Goal: Task Accomplishment & Management: Use online tool/utility

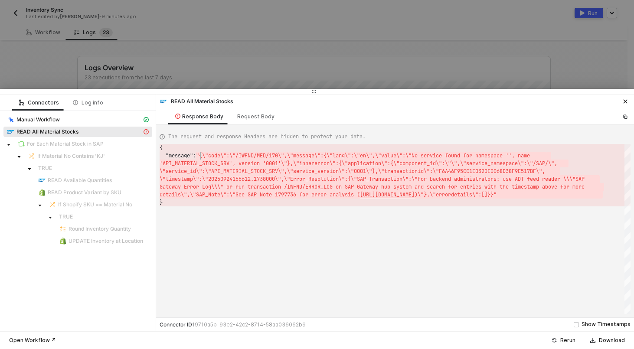
scroll to position [8, 41]
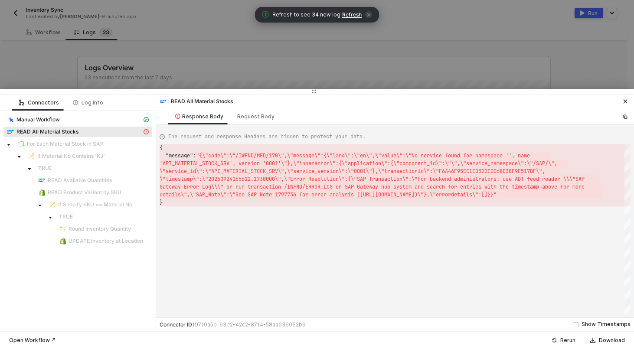
click at [108, 66] on div at bounding box center [317, 174] width 634 height 349
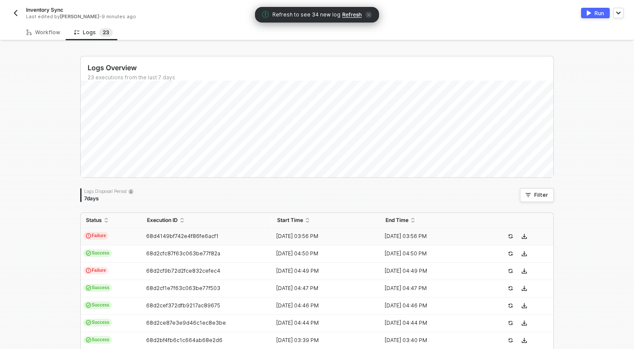
click at [15, 12] on img "button" at bounding box center [15, 13] width 7 height 7
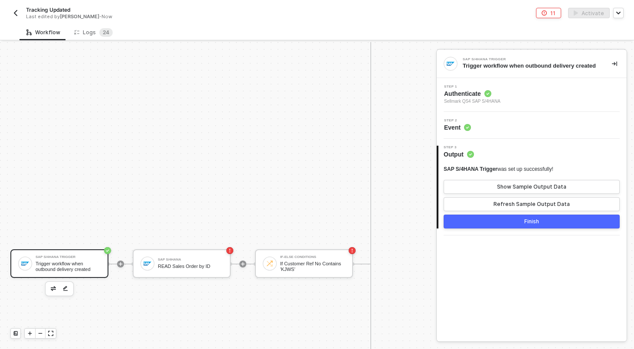
scroll to position [640, 0]
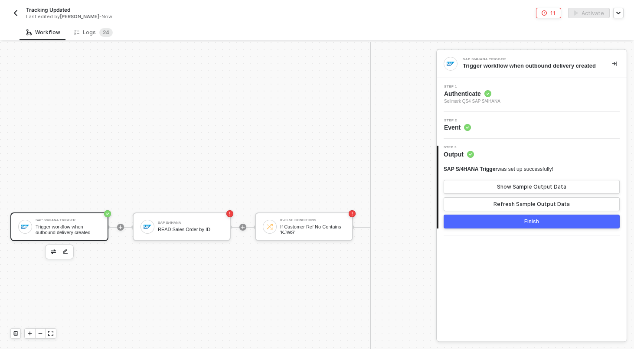
click at [57, 248] on button "button" at bounding box center [53, 252] width 10 height 10
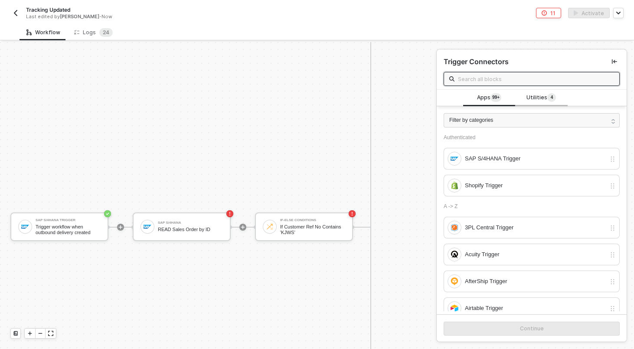
click at [533, 103] on div "Utilities 4" at bounding box center [541, 98] width 52 height 16
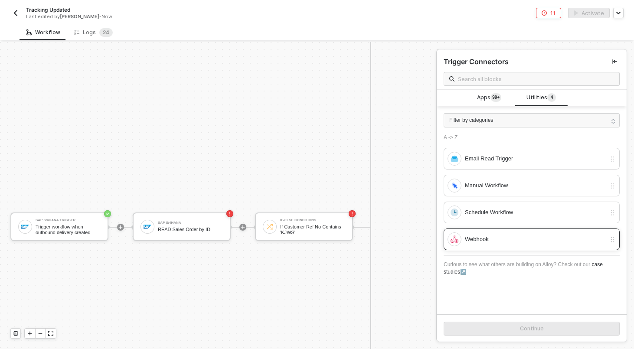
click at [479, 241] on div "Webhook" at bounding box center [535, 240] width 141 height 10
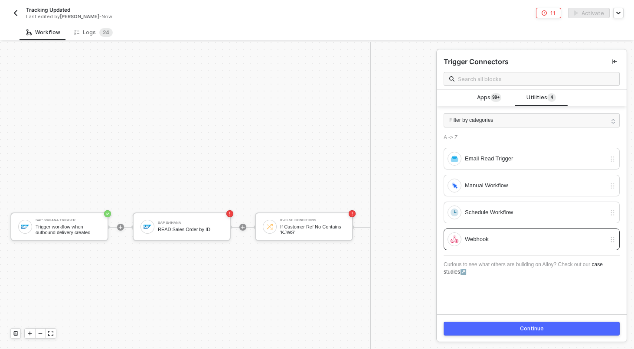
click at [502, 331] on button "Continue" at bounding box center [532, 329] width 176 height 14
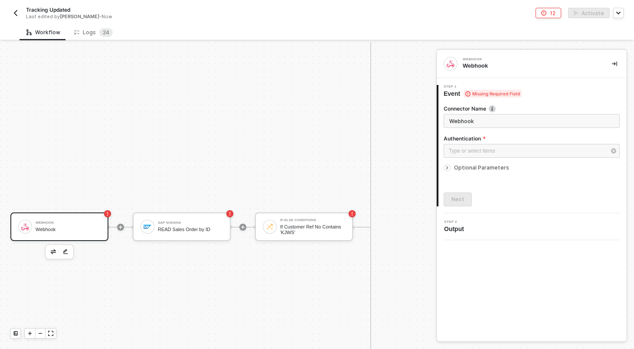
click at [499, 141] on label "Authentication" at bounding box center [532, 138] width 176 height 7
click at [497, 146] on div "Type or select items ﻿" at bounding box center [532, 151] width 176 height 14
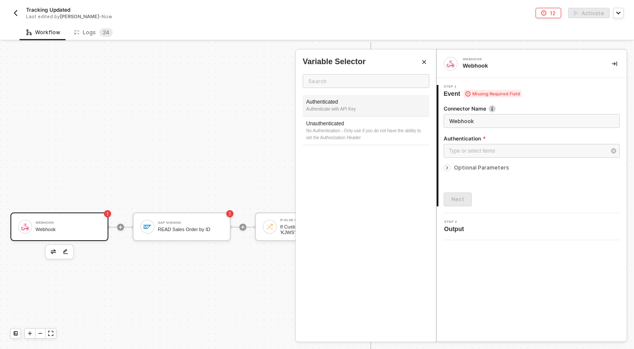
click at [351, 104] on div "Authenticated" at bounding box center [366, 101] width 120 height 7
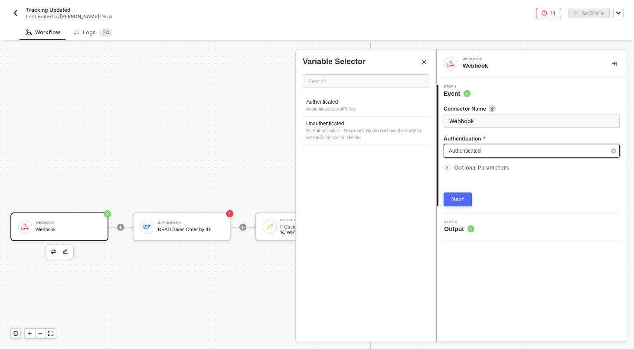
click at [512, 154] on div "Authenticated" at bounding box center [527, 151] width 157 height 8
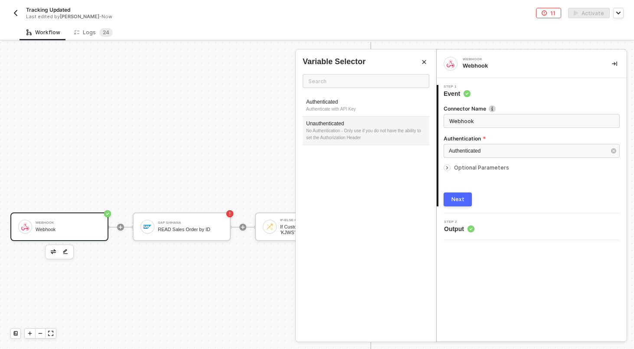
click at [377, 133] on div "No Authentication - Only use if you do not have the ability to set the Authoriz…" at bounding box center [366, 135] width 120 height 14
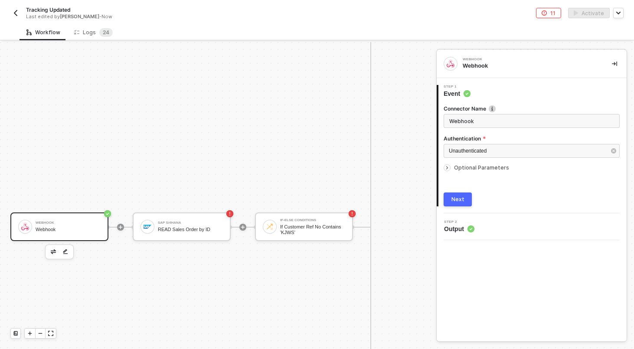
click at [473, 168] on span "Optional Parameters" at bounding box center [481, 167] width 55 height 7
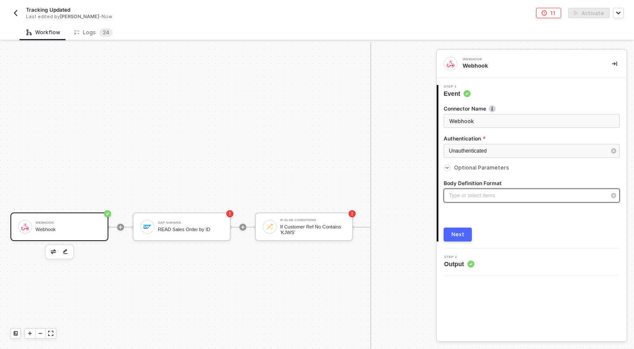
click at [476, 191] on div "Type or select items ﻿" at bounding box center [532, 196] width 176 height 14
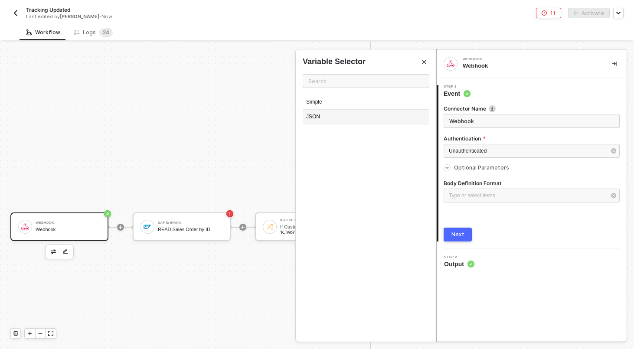
click at [332, 114] on div "JSON" at bounding box center [366, 117] width 127 height 15
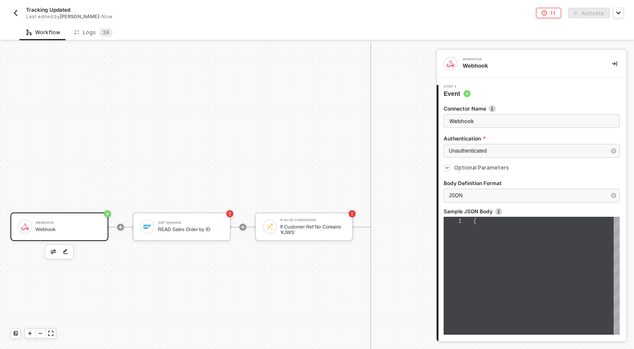
scroll to position [18, 0]
type textarea "{}"
click at [516, 238] on div "{}" at bounding box center [546, 276] width 147 height 118
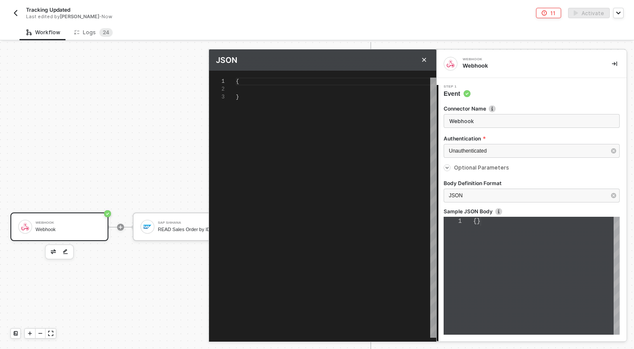
scroll to position [16, 0]
type textarea "{}"
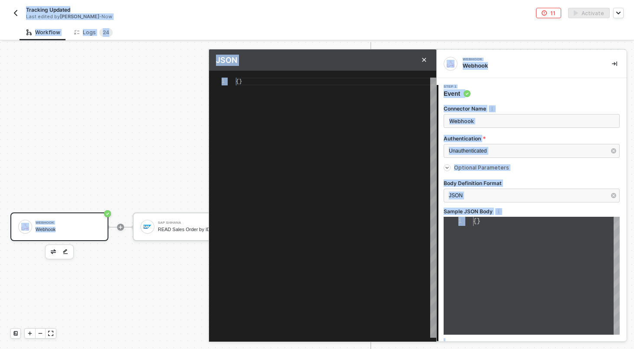
click at [307, 125] on div "{}" at bounding box center [336, 208] width 200 height 260
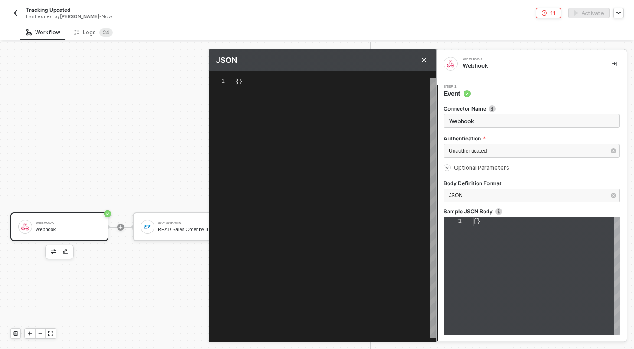
scroll to position [0, 6]
paste textarea ""variables": { "salesOrderId": "400115343" }"
type textarea "{ "variables": { "salesOrderId": "400115343" } }"
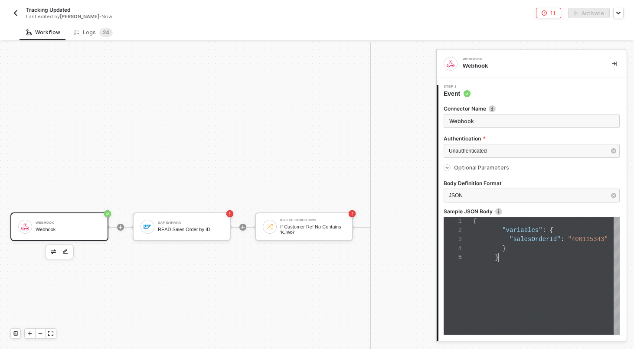
scroll to position [36, 26]
click at [514, 259] on div "}" at bounding box center [546, 257] width 147 height 9
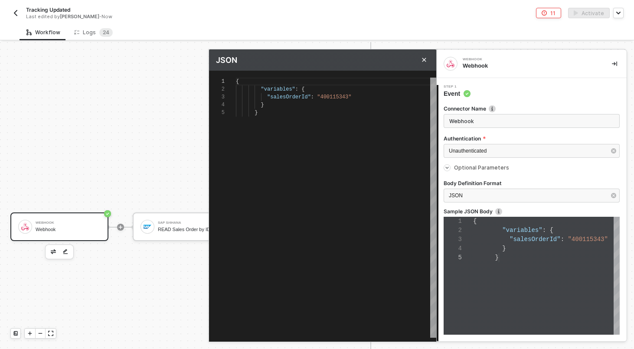
type textarea "{ "variables": { "salesOrderId": "400115343" } }"
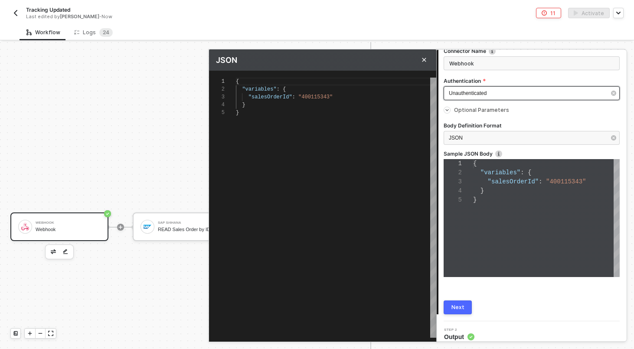
scroll to position [65, 0]
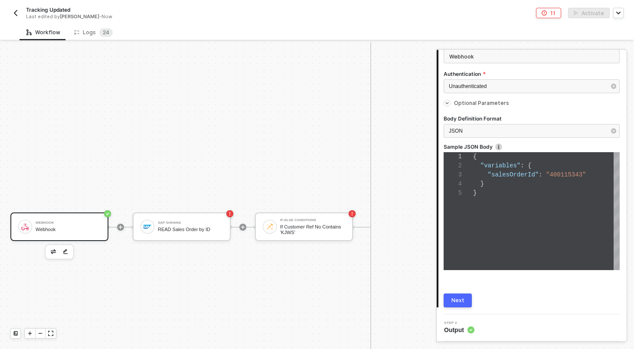
click at [460, 301] on div "Next" at bounding box center [458, 300] width 13 height 7
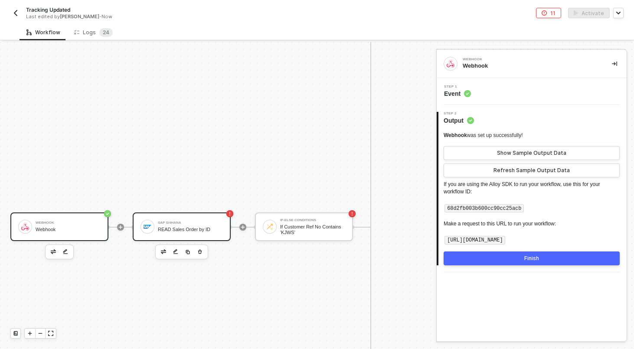
click at [206, 224] on div "SAP S/4HANA" at bounding box center [190, 222] width 65 height 3
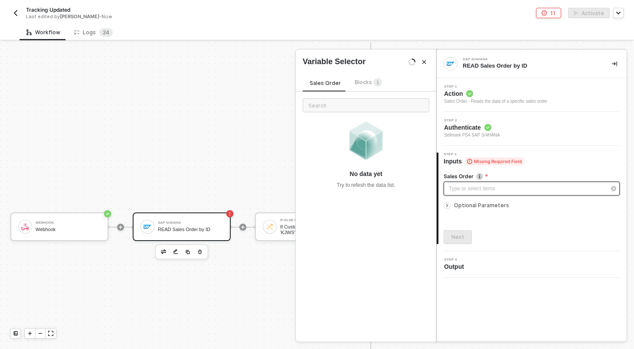
click at [499, 187] on div "Type or select items ﻿" at bounding box center [527, 189] width 157 height 8
click at [362, 85] on div "Blocks 1" at bounding box center [368, 83] width 27 height 10
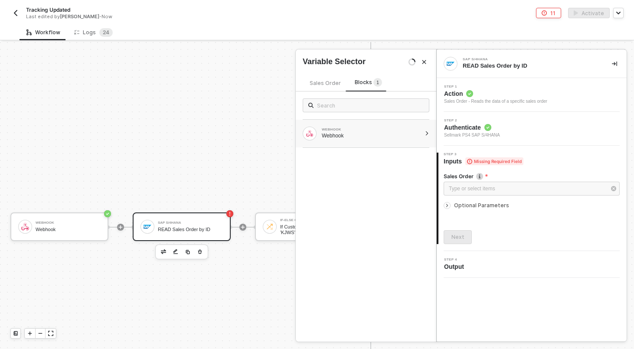
click at [355, 144] on div "WEBHOOK Webhook" at bounding box center [366, 134] width 141 height 28
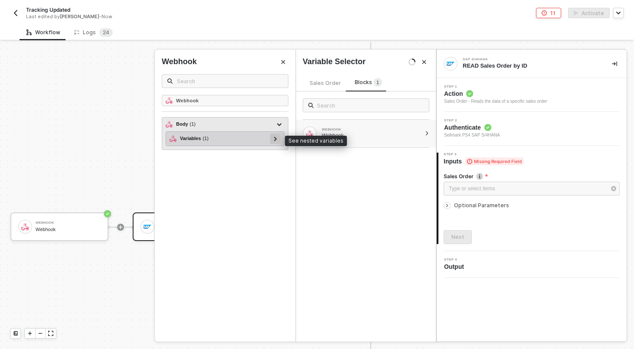
click at [278, 139] on div at bounding box center [275, 139] width 10 height 10
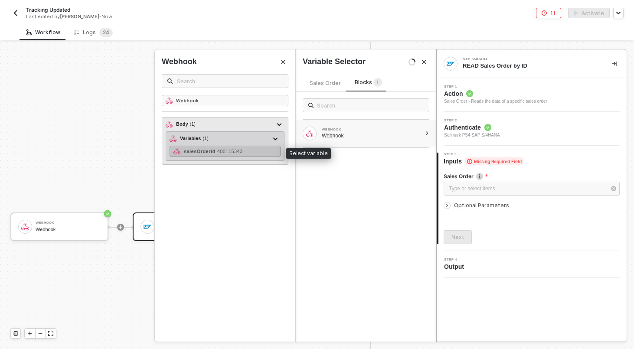
click at [256, 154] on div "salesOrderId - 400115343" at bounding box center [225, 151] width 111 height 11
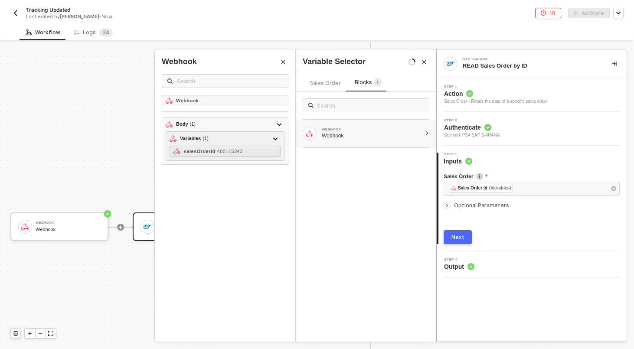
click at [458, 236] on div "Next" at bounding box center [458, 237] width 13 height 7
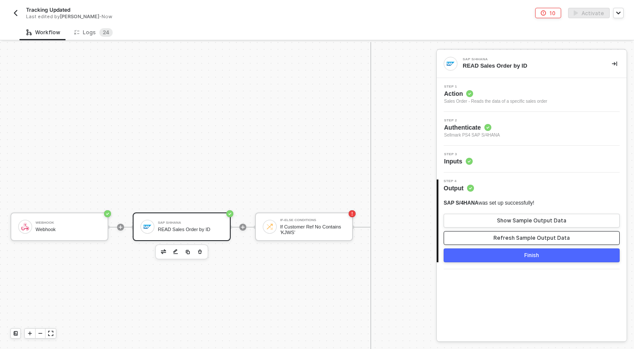
click at [508, 234] on button "Refresh Sample Output Data" at bounding box center [532, 238] width 176 height 14
click at [511, 219] on div "Show Sample Output Data" at bounding box center [531, 220] width 69 height 7
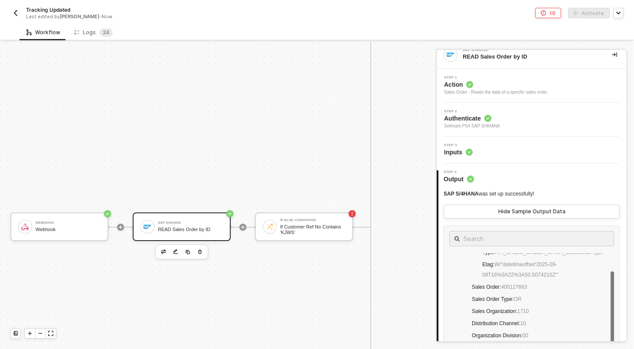
scroll to position [76, 0]
click at [493, 152] on div "Step 3 Inputs" at bounding box center [533, 150] width 188 height 13
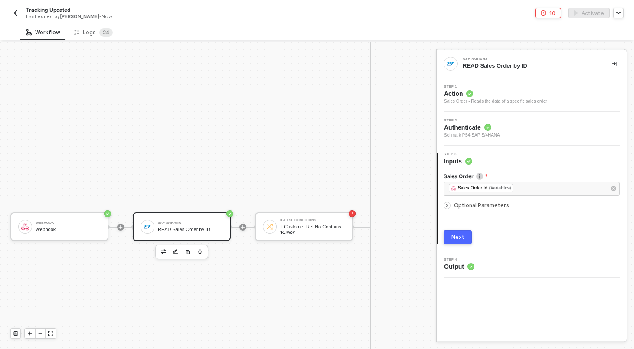
scroll to position [640, 16]
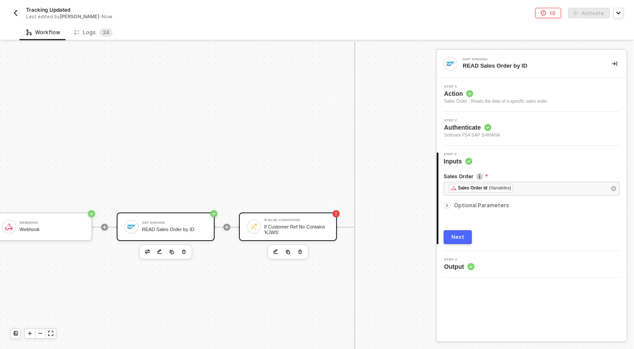
click at [320, 228] on div "If Customer Ref No Contains 'KJWS'" at bounding box center [296, 229] width 65 height 11
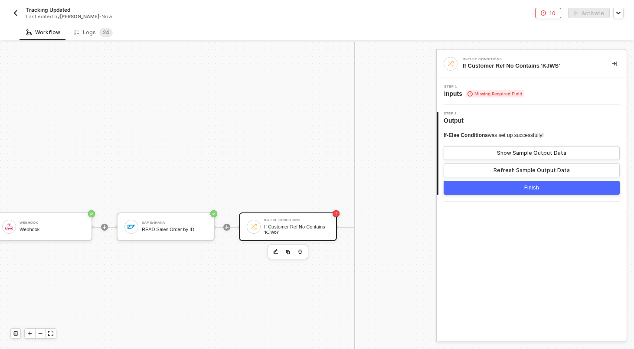
click at [556, 94] on div "Step 1 Inputs Missing Required Field" at bounding box center [533, 91] width 188 height 13
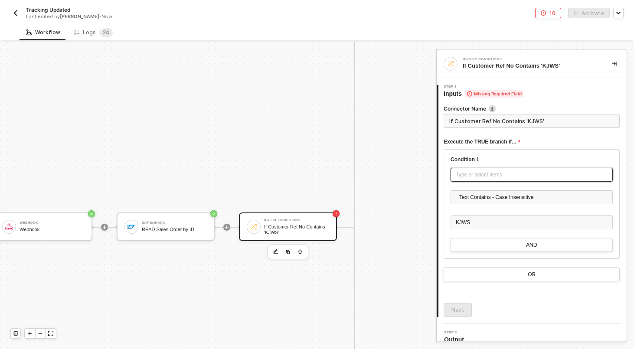
click at [495, 174] on div "Type or select items ﻿" at bounding box center [532, 175] width 152 height 8
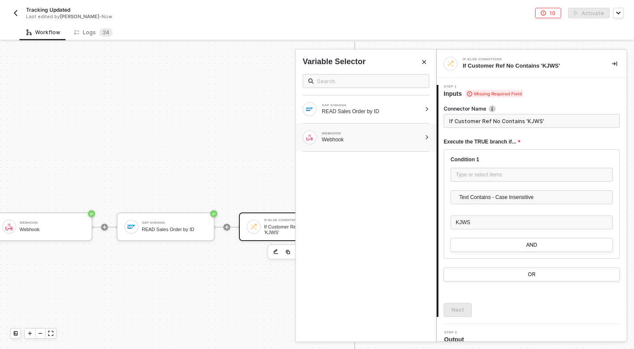
click at [426, 134] on div "WEBHOOK Webhook" at bounding box center [366, 138] width 141 height 28
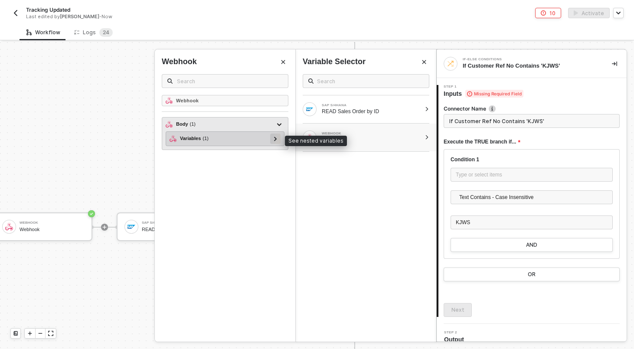
click at [276, 138] on icon at bounding box center [275, 139] width 3 height 4
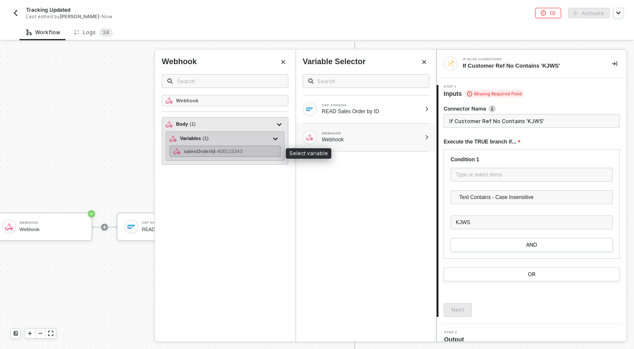
click at [224, 150] on span "- 400115343" at bounding box center [229, 151] width 27 height 5
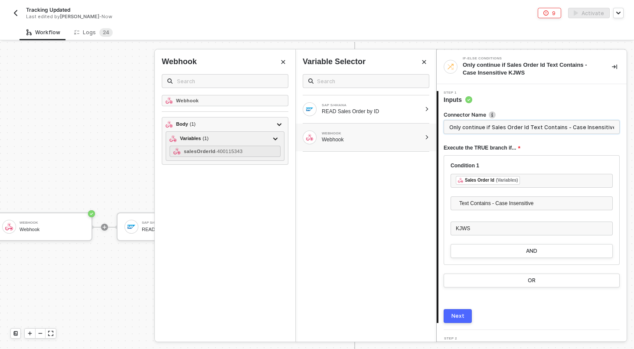
click at [502, 126] on input "Only continue if Sales Order Id Text Contains - Case Insensitive KJWS" at bounding box center [532, 127] width 176 height 14
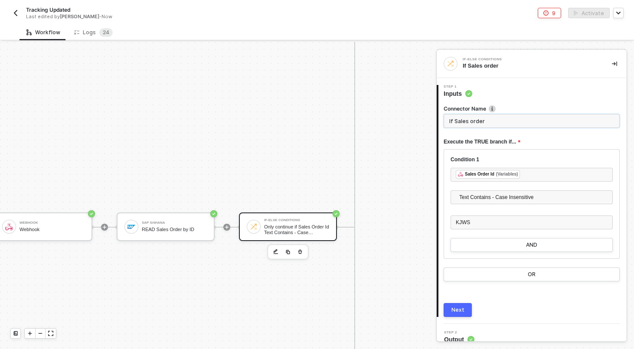
type input "If Sales order"
click at [545, 173] on div "﻿ ﻿ Sales Order Id (Variables) ﻿" at bounding box center [532, 175] width 152 height 10
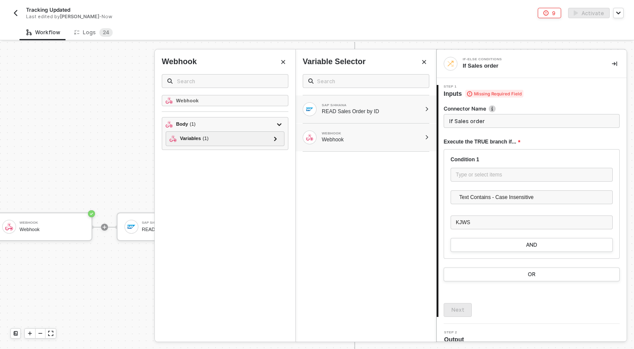
click at [410, 110] on div "READ Sales Order by ID" at bounding box center [371, 111] width 99 height 7
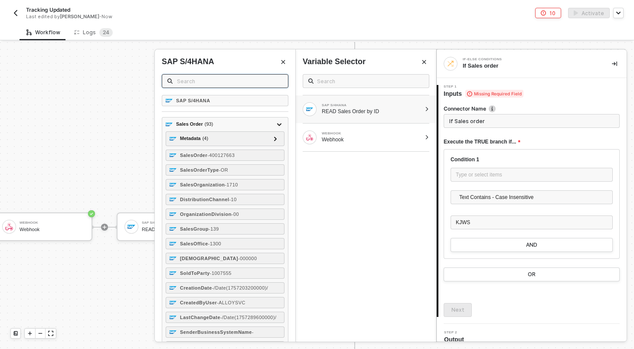
click at [226, 82] on input "text" at bounding box center [230, 81] width 106 height 10
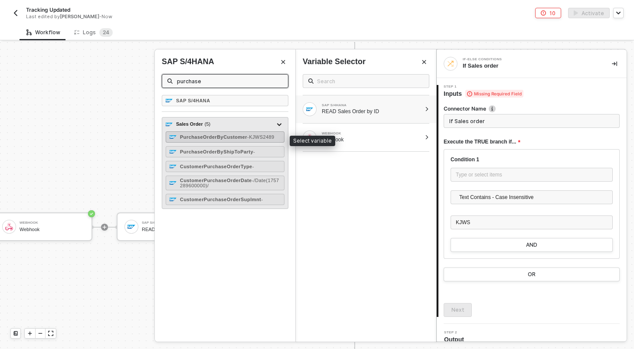
type input "purchase"
click at [224, 136] on strong "PurchaseOrderByCustomer" at bounding box center [213, 136] width 67 height 5
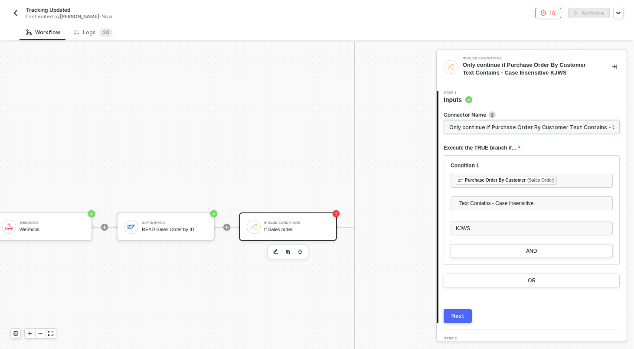
click at [557, 129] on input "Only continue if Purchase Order By Customer Text Contains - Case Insensitive KJ…" at bounding box center [532, 127] width 176 height 14
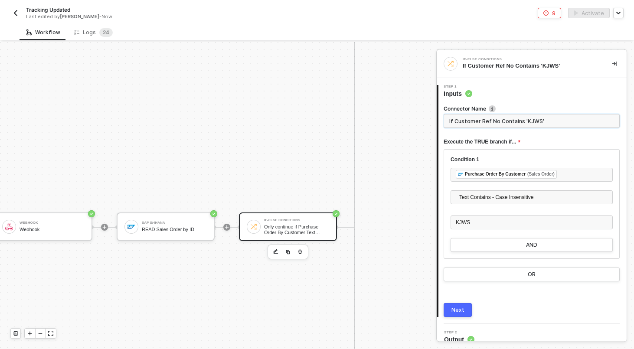
type input "If Customer Ref No Contains 'KJWS'"
click at [451, 309] on button "Next" at bounding box center [458, 310] width 28 height 14
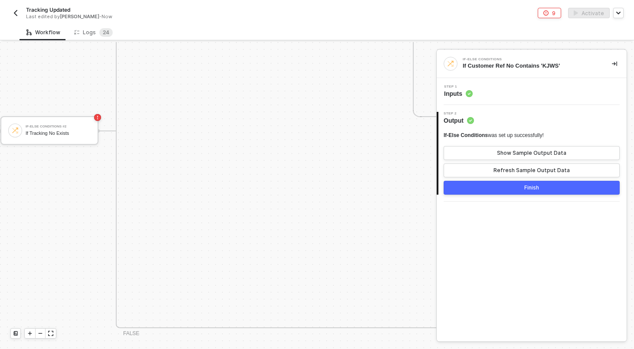
scroll to position [483, 357]
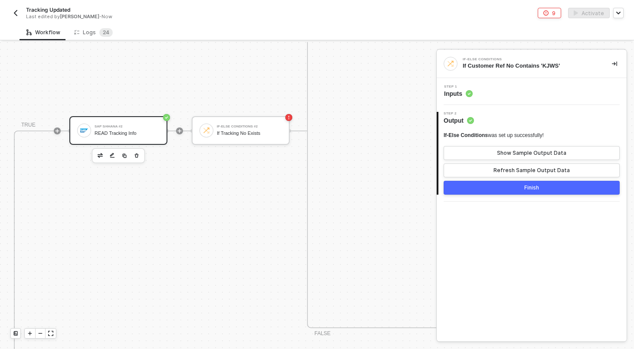
click at [122, 121] on div "SAP S/4HANA #2 READ Tracking Info" at bounding box center [118, 130] width 98 height 29
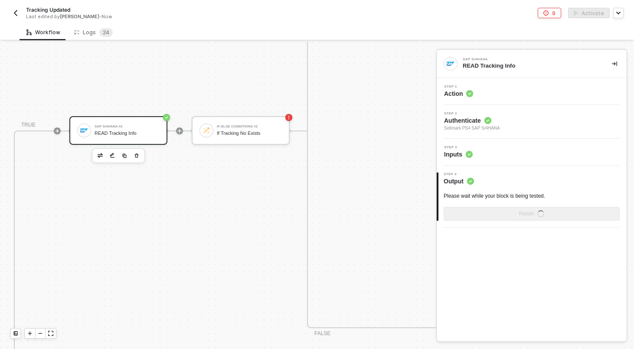
click at [518, 144] on div "Step 3 Inputs" at bounding box center [532, 152] width 190 height 27
click at [518, 151] on div "Step 3 Inputs" at bounding box center [533, 152] width 188 height 13
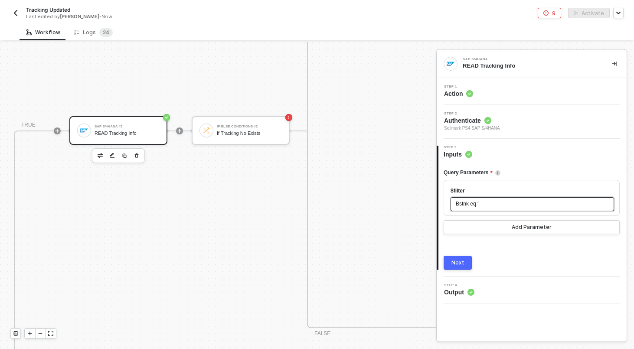
click at [479, 204] on span "Bstnk eq '" at bounding box center [467, 204] width 23 height 6
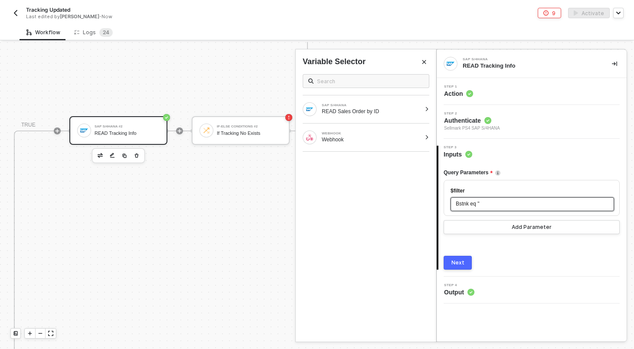
click at [479, 203] on span "'" at bounding box center [479, 204] width 1 height 6
click at [397, 108] on div "READ Sales Order by ID" at bounding box center [371, 111] width 99 height 7
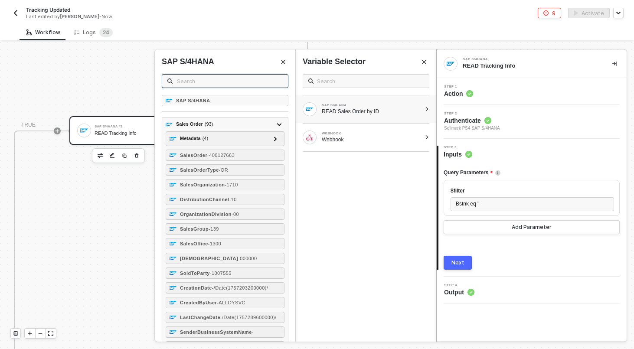
click at [278, 84] on input "text" at bounding box center [230, 81] width 106 height 10
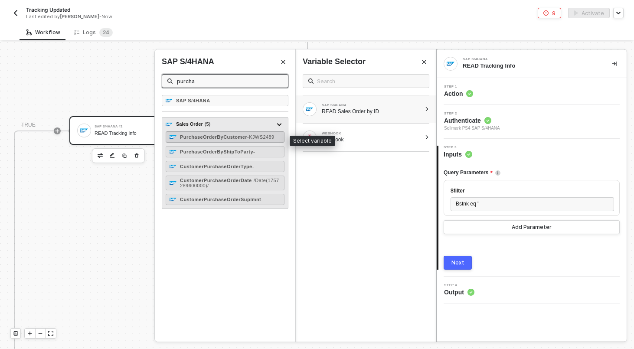
type input "purcha"
click at [212, 135] on strong "PurchaseOrderByCustomer" at bounding box center [213, 136] width 67 height 5
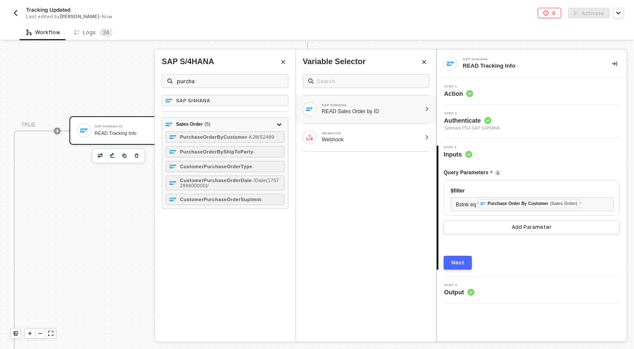
click at [467, 266] on button "Next" at bounding box center [458, 263] width 28 height 14
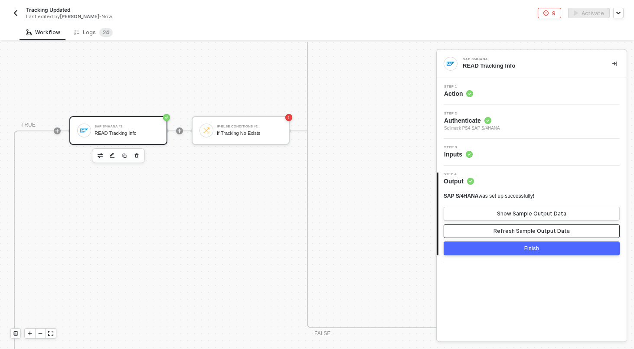
click at [492, 225] on button "Refresh Sample Output Data" at bounding box center [532, 231] width 176 height 14
click at [507, 211] on div "Show Sample Output Data" at bounding box center [531, 213] width 69 height 7
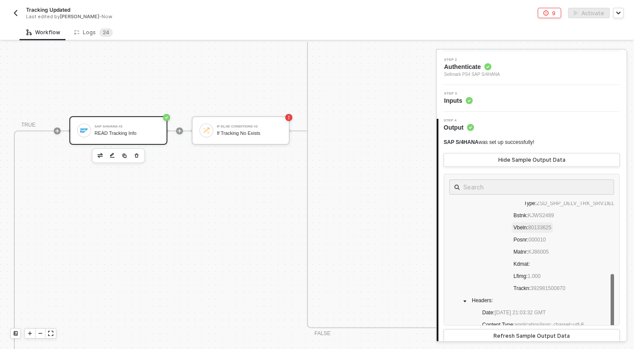
scroll to position [107, 0]
click at [527, 93] on div "Step 3 Inputs" at bounding box center [533, 98] width 188 height 13
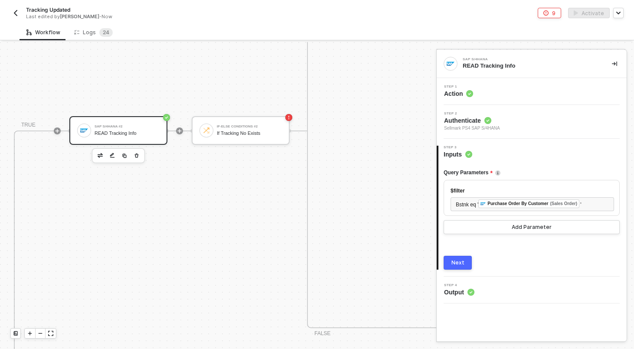
scroll to position [0, 0]
click at [462, 264] on div "Next" at bounding box center [458, 262] width 13 height 7
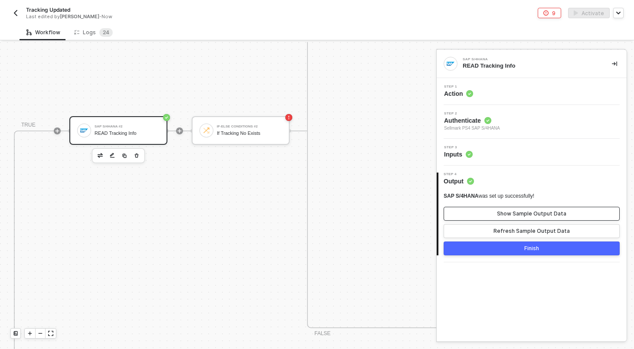
click at [528, 215] on div "Show Sample Output Data" at bounding box center [531, 213] width 69 height 7
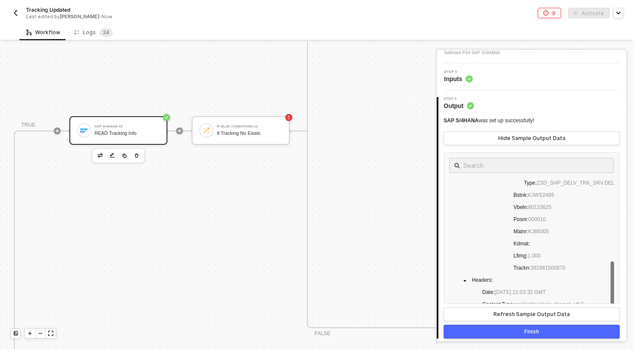
scroll to position [122, 0]
click at [268, 128] on div "If-Else Conditions #2" at bounding box center [249, 126] width 65 height 3
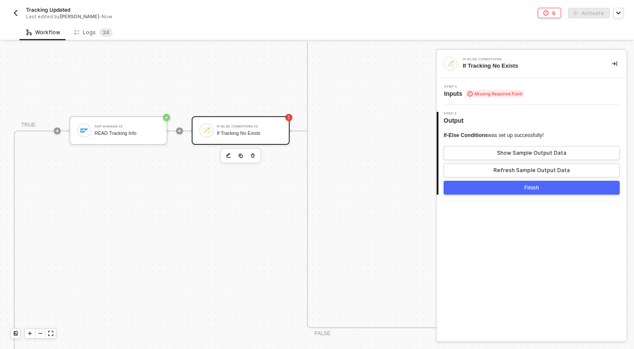
click at [546, 85] on div "Step 1 Inputs Missing Required Field" at bounding box center [533, 91] width 188 height 13
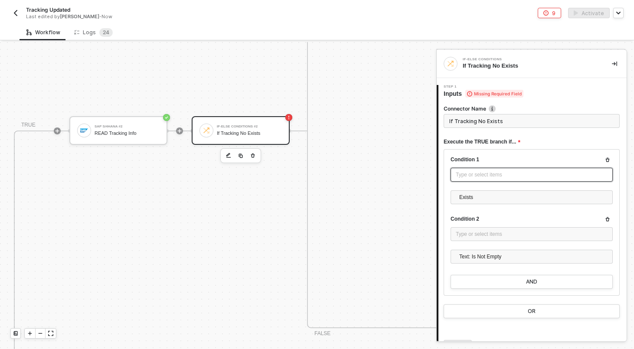
click at [470, 175] on div "Type or select items ﻿" at bounding box center [532, 175] width 152 height 8
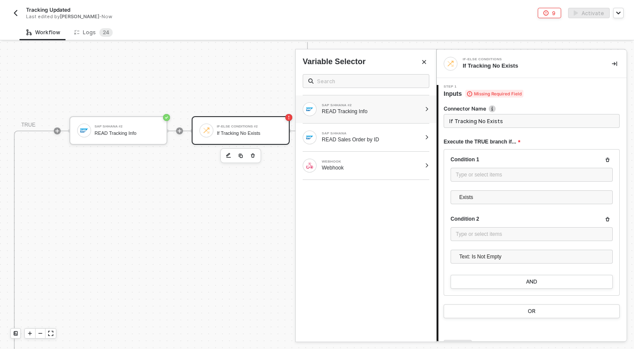
click at [428, 111] on div at bounding box center [427, 109] width 5 height 5
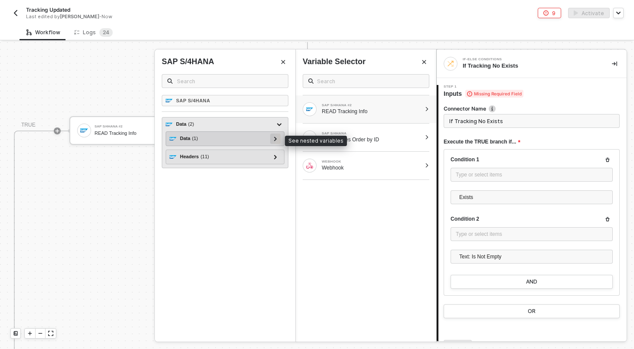
click at [278, 138] on div at bounding box center [275, 139] width 10 height 10
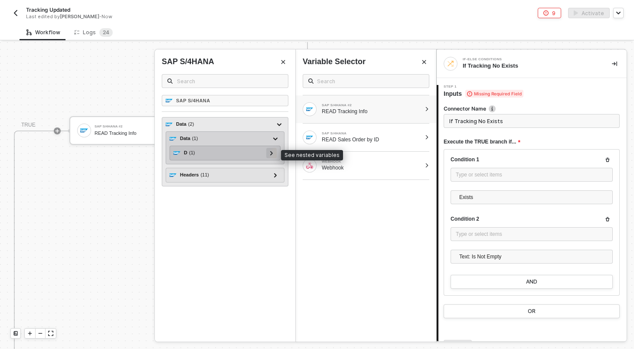
click at [271, 152] on icon at bounding box center [271, 153] width 3 height 4
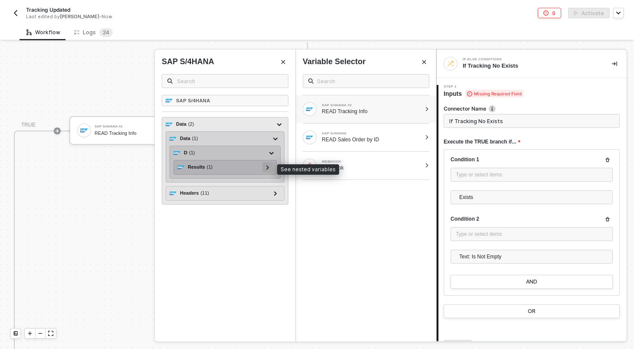
click at [265, 170] on div at bounding box center [267, 167] width 4 height 10
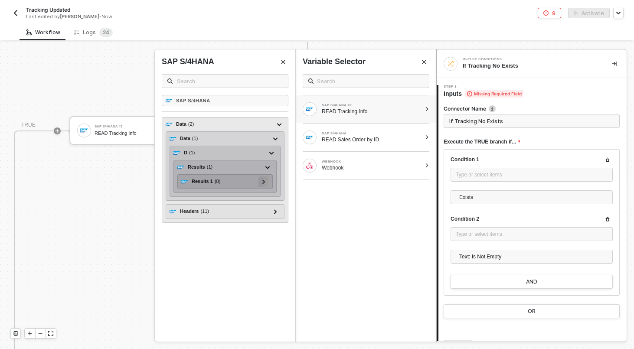
click at [262, 179] on div at bounding box center [264, 182] width 4 height 10
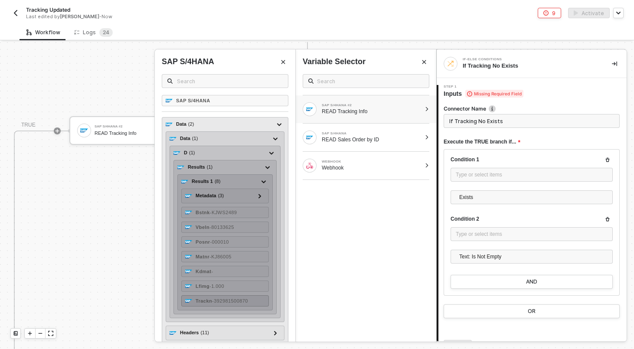
click at [242, 303] on span "- 392981500870" at bounding box center [230, 300] width 36 height 5
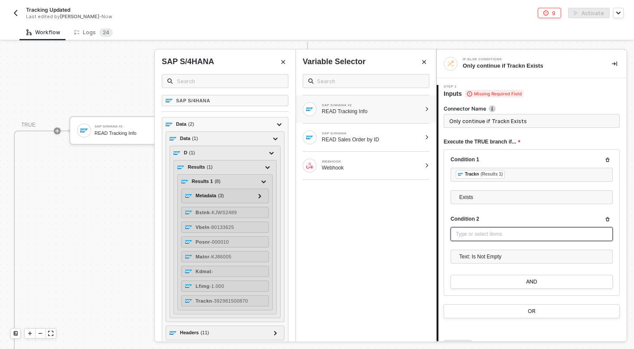
click at [478, 236] on div "Type or select items ﻿" at bounding box center [532, 234] width 152 height 8
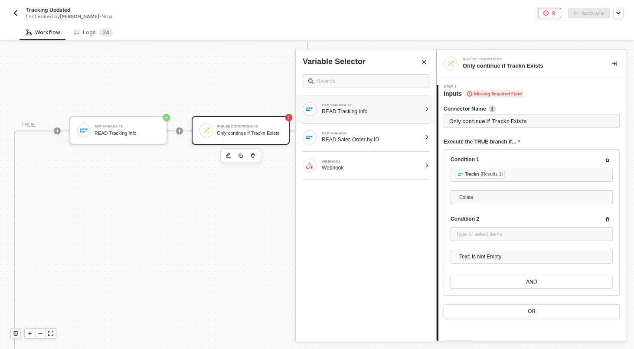
click at [427, 110] on div at bounding box center [427, 109] width 5 height 5
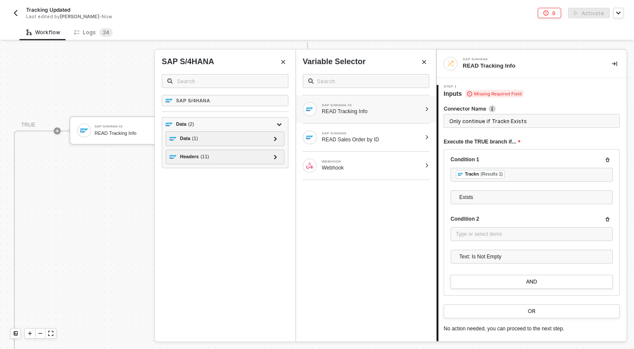
type input "READ Tracking Info"
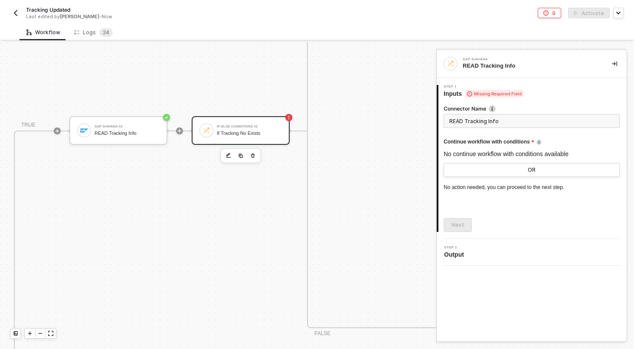
click at [260, 135] on div "If Tracking No Exists" at bounding box center [249, 134] width 65 height 6
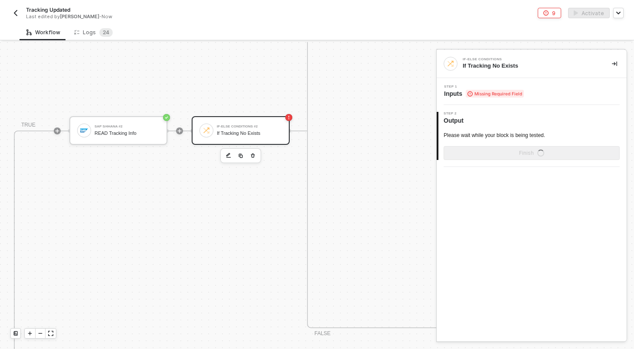
click at [554, 94] on div "Step 1 Inputs Missing Required Field" at bounding box center [533, 91] width 188 height 13
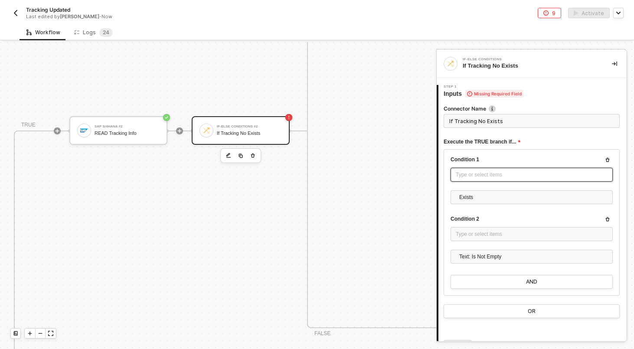
click at [513, 177] on div "Type or select items ﻿" at bounding box center [532, 175] width 152 height 8
click at [471, 174] on div "Type or select items ﻿" at bounding box center [532, 175] width 152 height 8
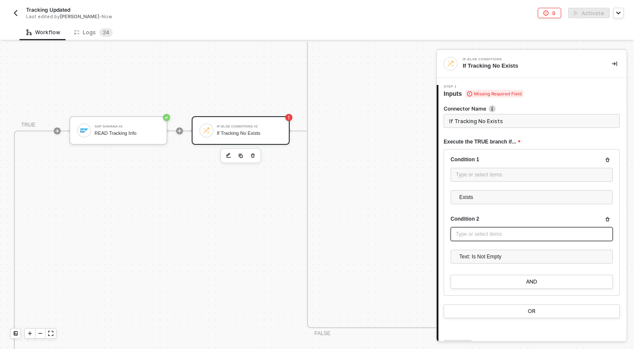
click at [475, 229] on div "Type or select items ﻿" at bounding box center [532, 234] width 162 height 14
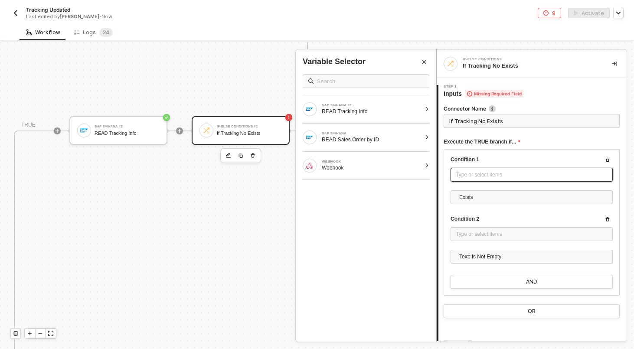
click at [495, 177] on div "Type or select items ﻿" at bounding box center [532, 175] width 152 height 8
click at [391, 109] on div "READ Tracking Info" at bounding box center [371, 111] width 99 height 7
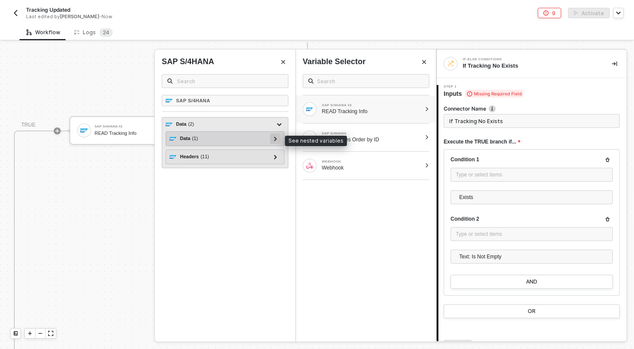
click at [276, 140] on icon at bounding box center [275, 139] width 3 height 4
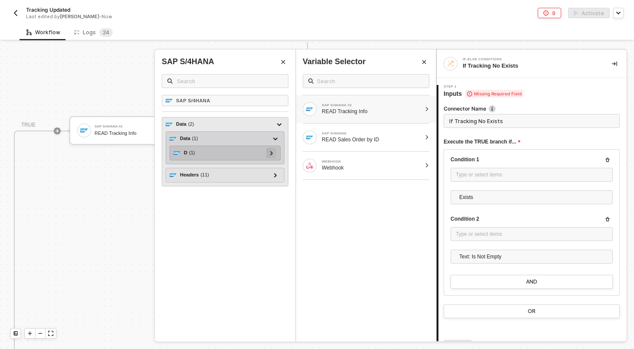
click at [274, 152] on div at bounding box center [271, 153] width 10 height 10
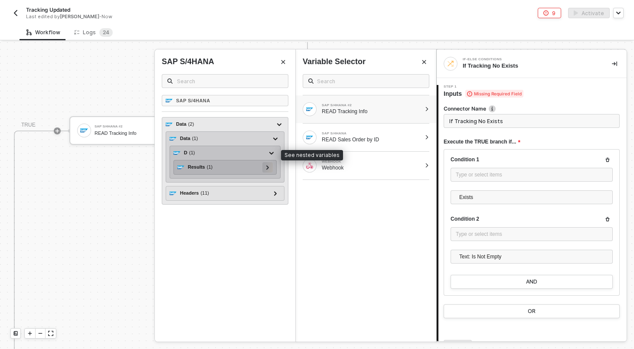
click at [269, 167] on div at bounding box center [267, 167] width 4 height 10
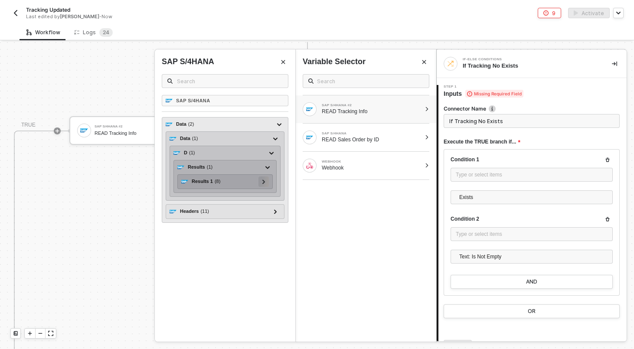
click at [263, 182] on icon at bounding box center [263, 182] width 3 height 4
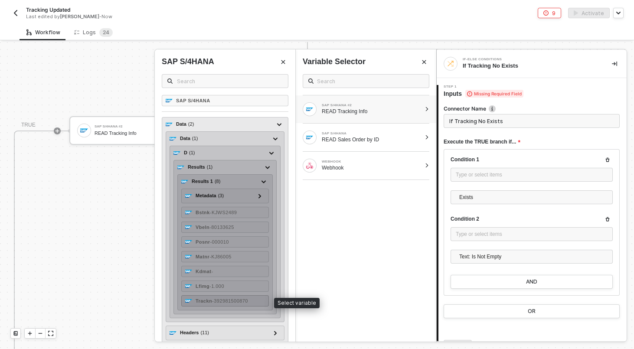
click at [225, 302] on span "- 392981500870" at bounding box center [230, 300] width 36 height 5
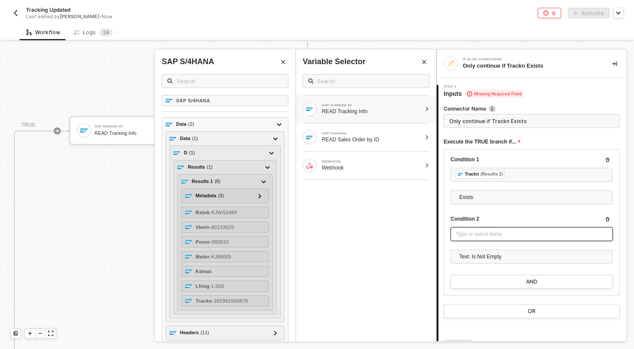
click at [505, 238] on div "Type or select items ﻿" at bounding box center [532, 234] width 152 height 8
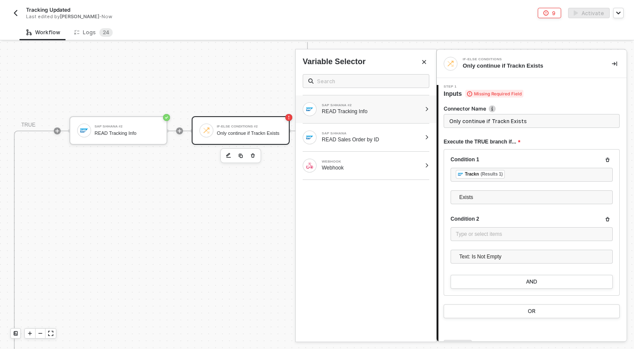
click at [400, 105] on div "SAP S/4HANA #2" at bounding box center [371, 105] width 99 height 3
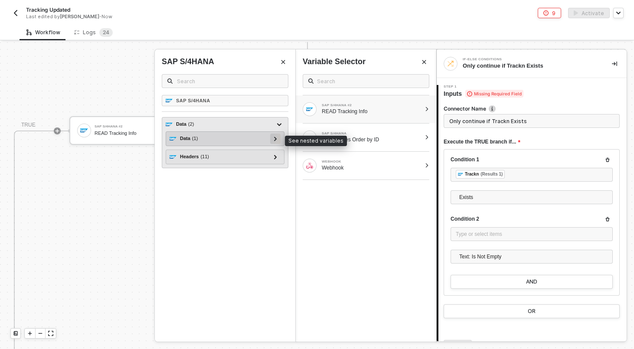
click at [275, 141] on icon at bounding box center [275, 139] width 3 height 4
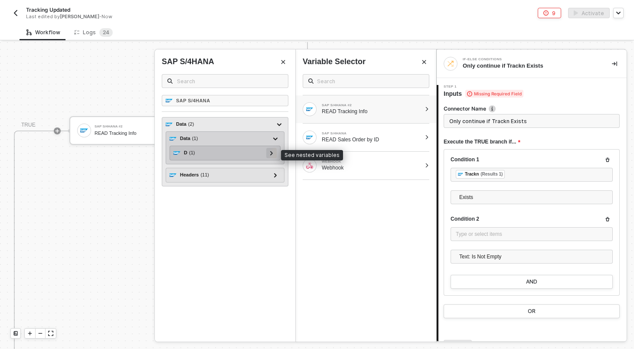
click at [270, 155] on div at bounding box center [271, 153] width 4 height 10
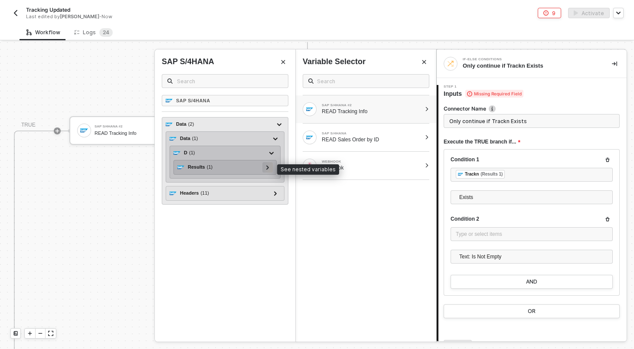
click at [269, 166] on icon at bounding box center [267, 167] width 3 height 4
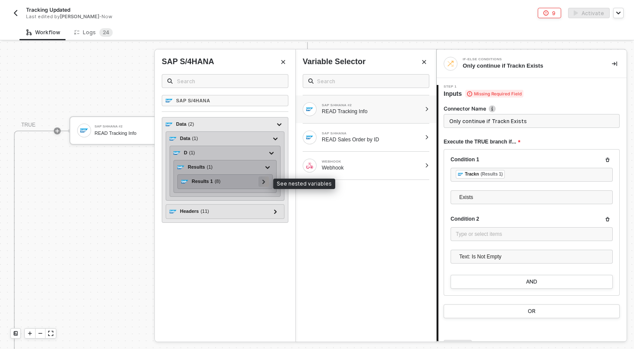
click at [266, 184] on div at bounding box center [264, 182] width 10 height 10
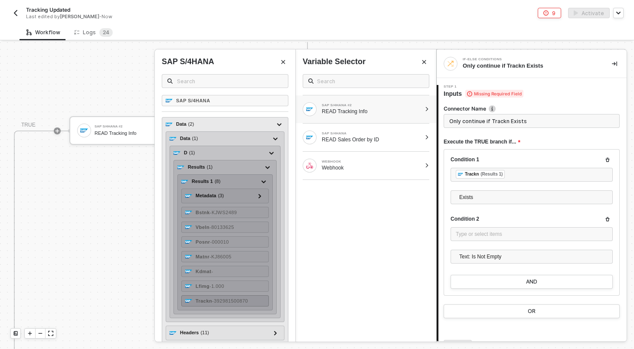
click at [237, 303] on span "- 392981500870" at bounding box center [230, 300] width 36 height 5
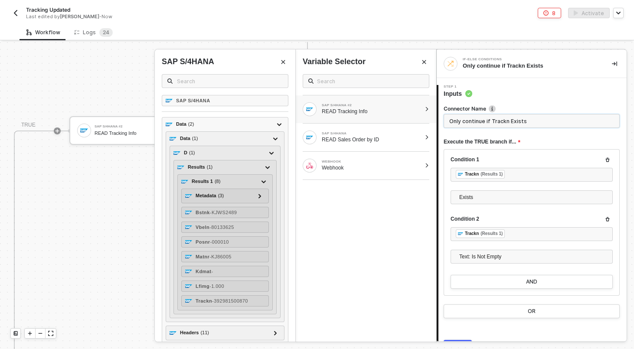
click at [517, 123] on input "Only continue if Trackn Exists" at bounding box center [532, 121] width 176 height 14
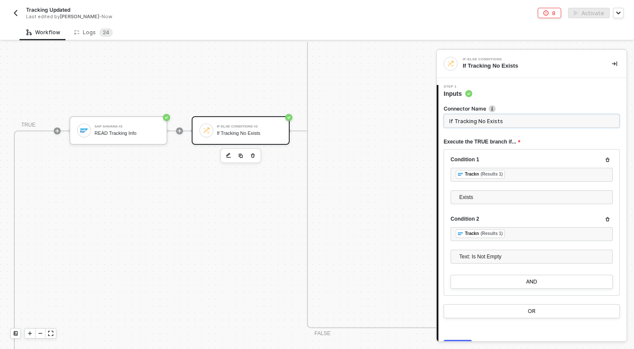
scroll to position [46, 0]
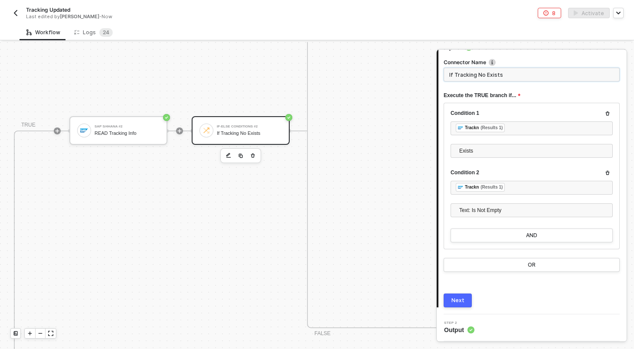
type input "If Tracking No Exists"
click at [456, 303] on div "Next" at bounding box center [458, 300] width 13 height 7
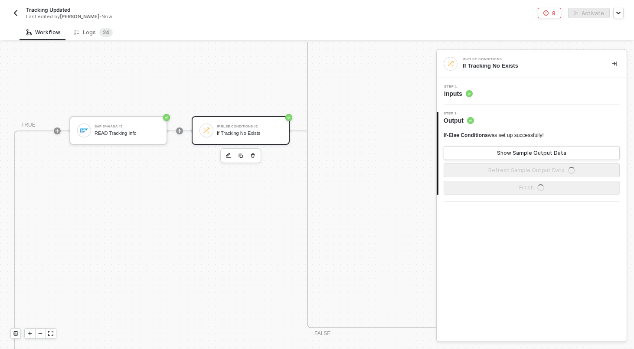
scroll to position [0, 0]
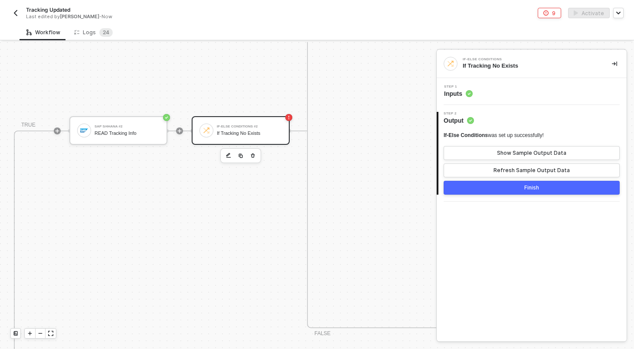
click at [534, 88] on div "Step 1 Inputs" at bounding box center [533, 91] width 188 height 13
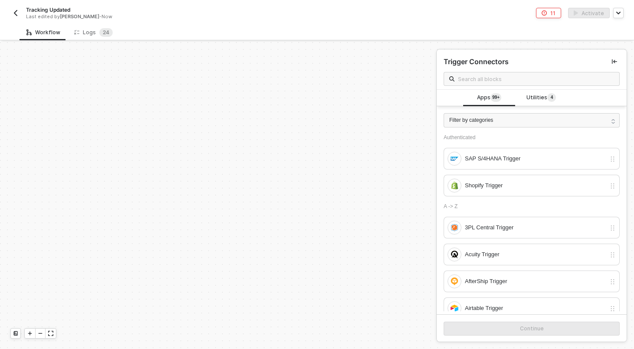
scroll to position [168, 1826]
click at [90, 27] on div "Logs 2 4" at bounding box center [93, 32] width 52 height 16
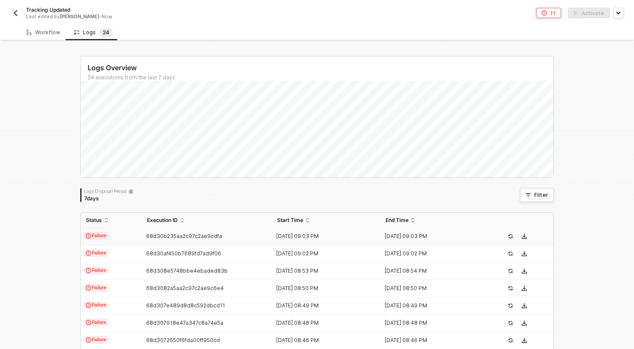
click at [136, 240] on td "Failure" at bounding box center [111, 236] width 61 height 17
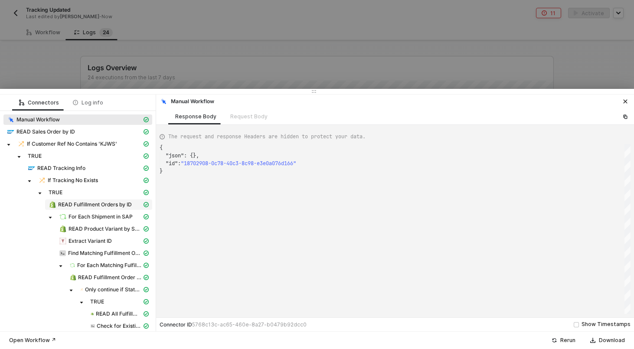
scroll to position [23, 0]
click at [51, 50] on div at bounding box center [317, 174] width 634 height 349
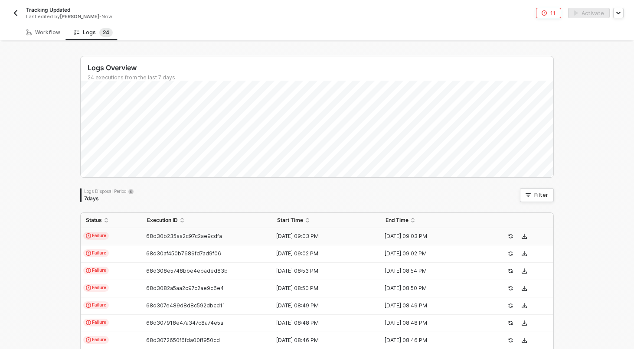
click at [16, 13] on img "button" at bounding box center [15, 13] width 7 height 7
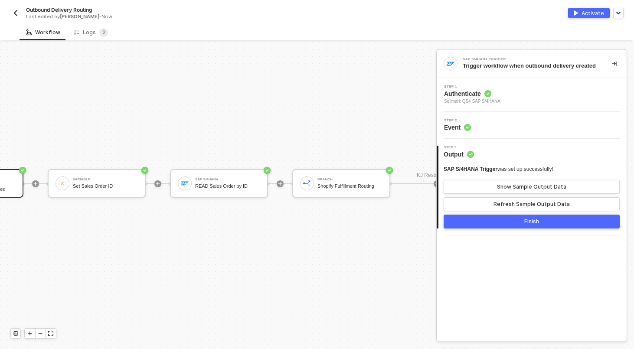
scroll to position [141, 91]
click at [84, 31] on div "Logs 2" at bounding box center [91, 32] width 34 height 9
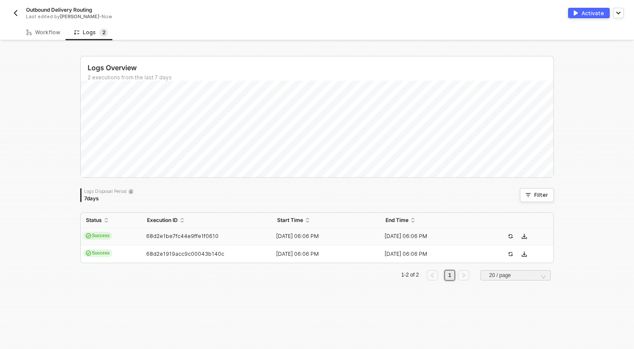
click at [120, 237] on td "Success" at bounding box center [111, 236] width 61 height 17
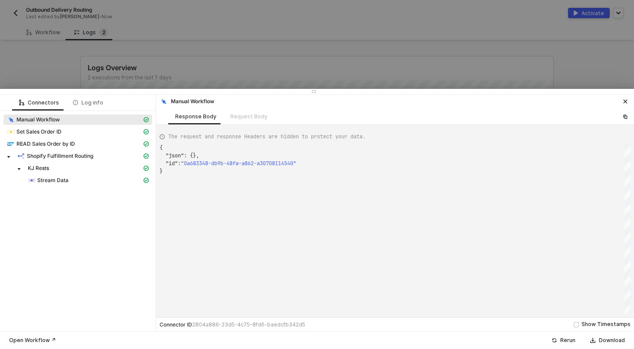
scroll to position [23, 0]
click at [49, 162] on div "Shopify Fulfillment Routing" at bounding box center [77, 157] width 149 height 12
click at [52, 176] on span "Stream Data" at bounding box center [88, 180] width 128 height 10
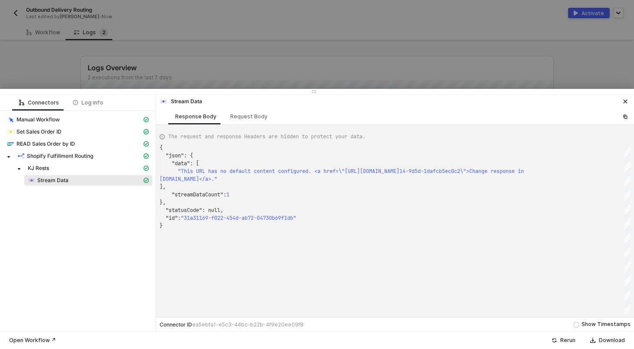
scroll to position [70, 0]
click at [46, 134] on span "Set Sales Order ID" at bounding box center [38, 131] width 45 height 7
type textarea "{ "json": { "variables": [ { "variables": { "salesOrderId": "400115343" } } ] },"
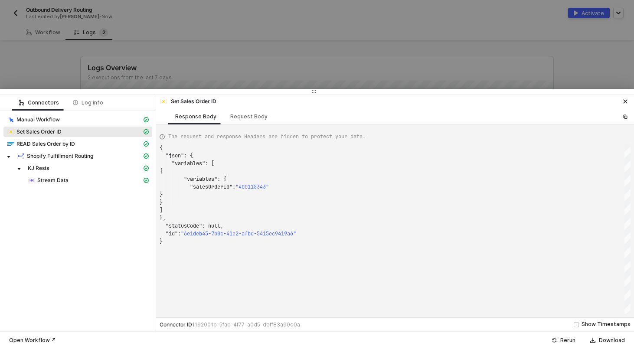
scroll to position [55, 22]
click at [193, 203] on div "}" at bounding box center [395, 203] width 471 height 8
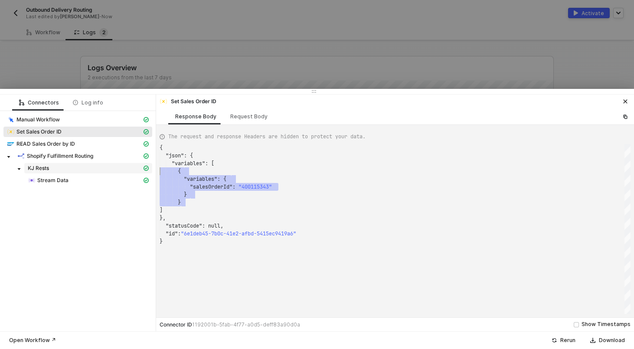
scroll to position [23, 0]
drag, startPoint x: 188, startPoint y: 202, endPoint x: 147, endPoint y: 170, distance: 51.6
click at [201, 51] on div at bounding box center [317, 174] width 634 height 349
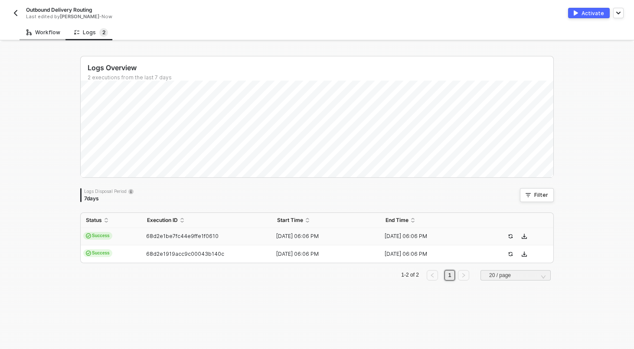
click at [50, 39] on div "Workflow" at bounding box center [44, 32] width 48 height 16
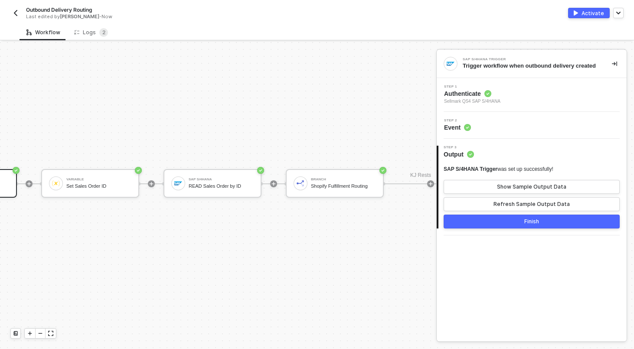
scroll to position [141, 0]
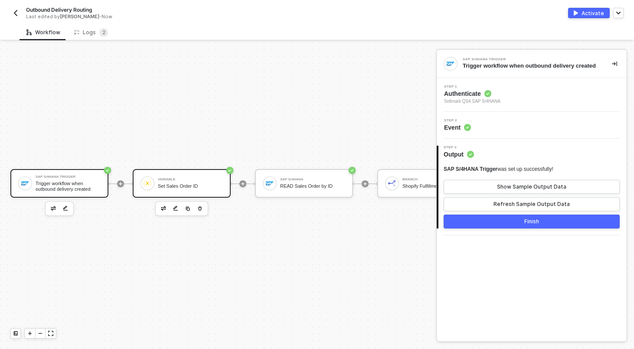
click at [175, 196] on div "Variable Set Sales Order ID" at bounding box center [182, 183] width 98 height 29
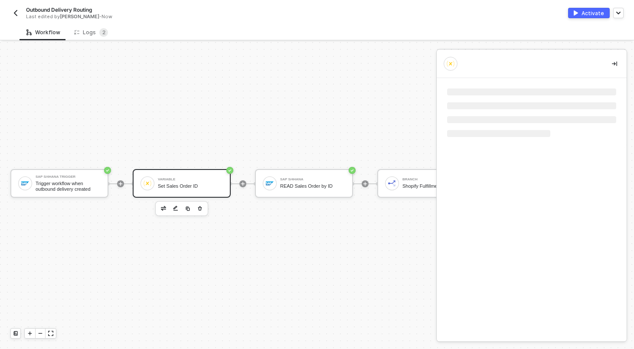
click at [217, 185] on div "Set Sales Order ID" at bounding box center [190, 187] width 65 height 6
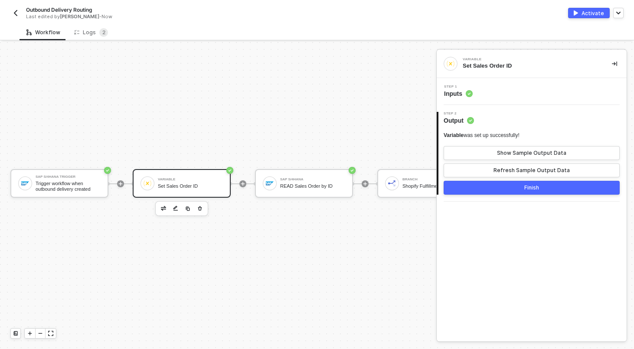
click at [562, 96] on div "Step 1 Inputs" at bounding box center [533, 91] width 188 height 13
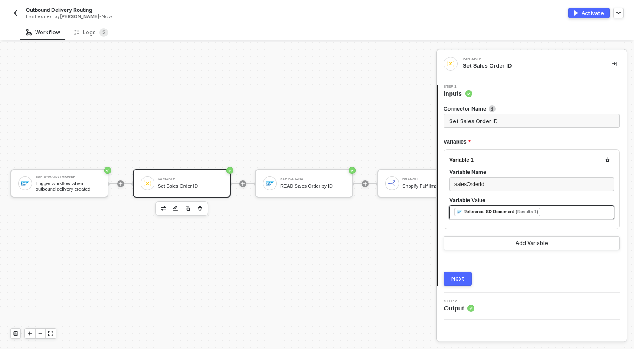
click at [554, 210] on div "﻿ ﻿ Reference SD Document (Results 1) ﻿" at bounding box center [532, 213] width 154 height 10
click at [459, 277] on div "Next" at bounding box center [458, 278] width 13 height 7
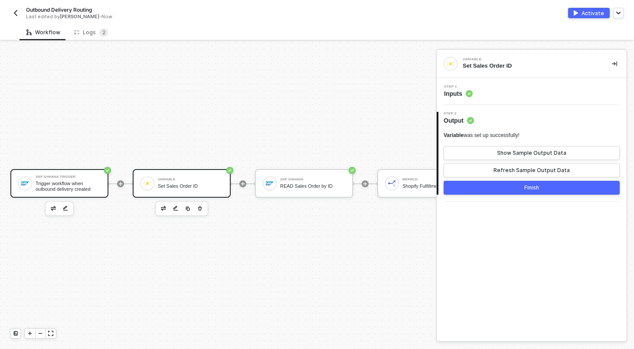
click at [75, 186] on div "Trigger workflow when outbound delivery created" at bounding box center [68, 186] width 65 height 11
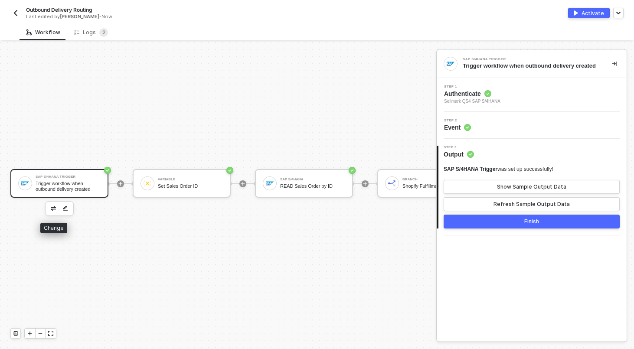
click at [51, 208] on img "button" at bounding box center [53, 208] width 5 height 4
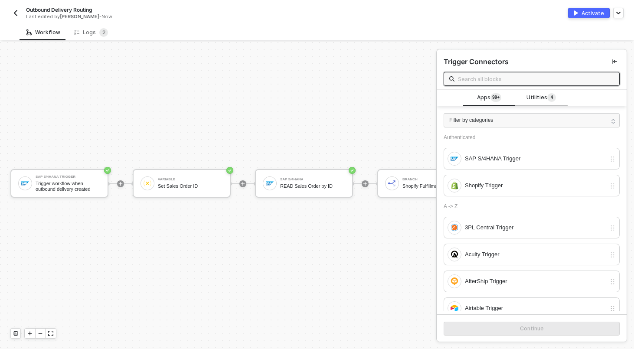
click at [551, 93] on span "4" at bounding box center [552, 97] width 3 height 9
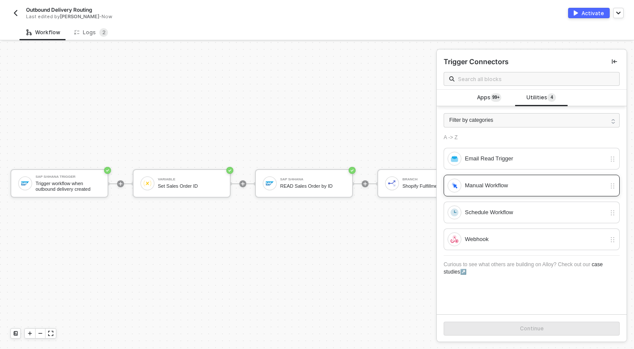
click at [507, 183] on div "Manual Workflow" at bounding box center [535, 186] width 141 height 10
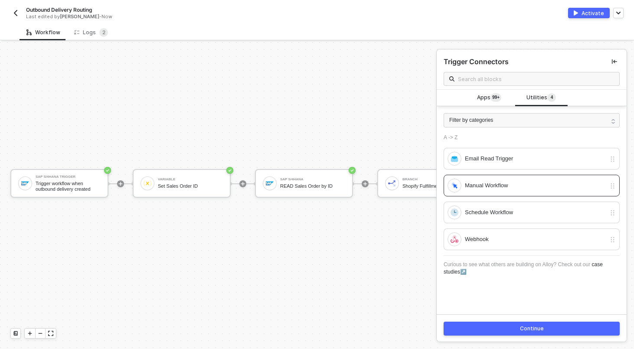
click at [521, 328] on div "Continue" at bounding box center [532, 328] width 24 height 7
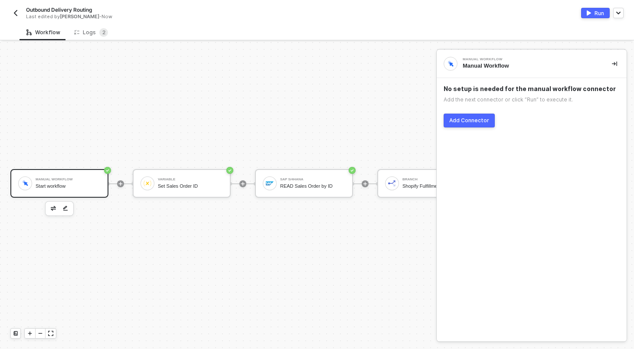
click at [330, 130] on div "Manual Workflow Start workflow Variable Set Sales Order ID SAP S/4HANA READ Sal…" at bounding box center [324, 184] width 648 height 566
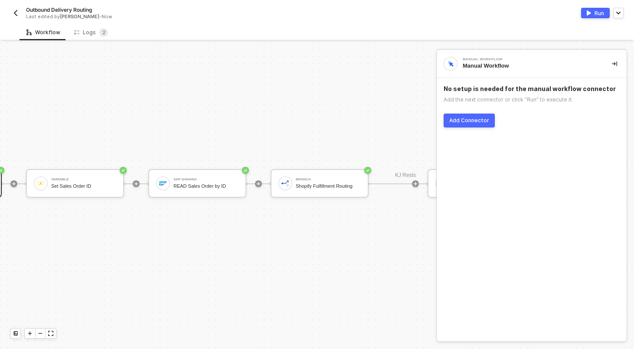
scroll to position [141, 118]
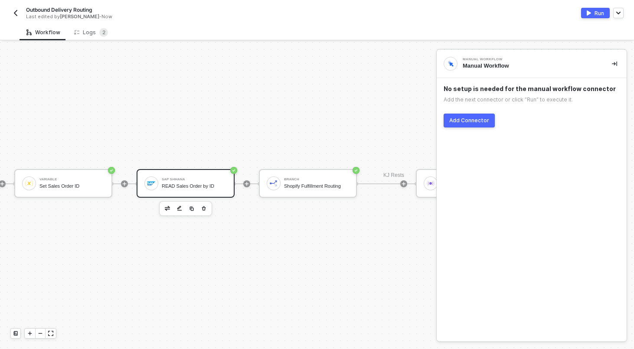
click at [193, 178] on div "SAP S/4HANA" at bounding box center [194, 179] width 65 height 3
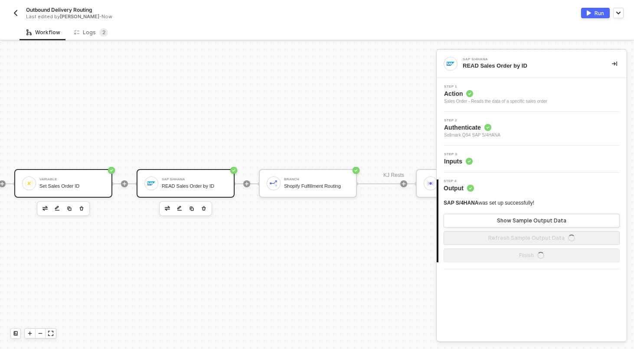
click at [44, 178] on div "Variable" at bounding box center [71, 179] width 65 height 3
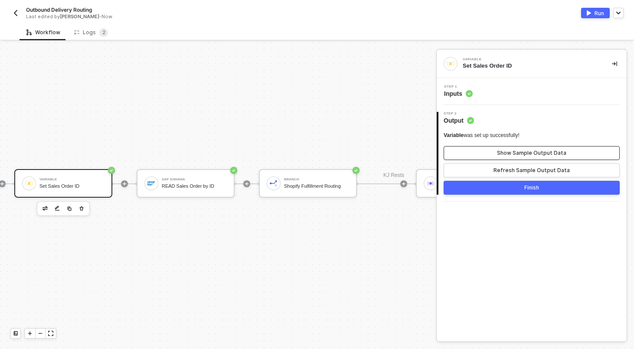
click at [480, 155] on button "Show Sample Output Data" at bounding box center [532, 153] width 176 height 14
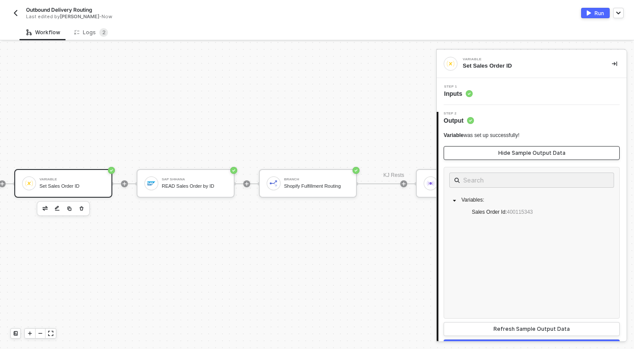
click at [480, 155] on button "Hide Sample Output Data" at bounding box center [532, 153] width 176 height 14
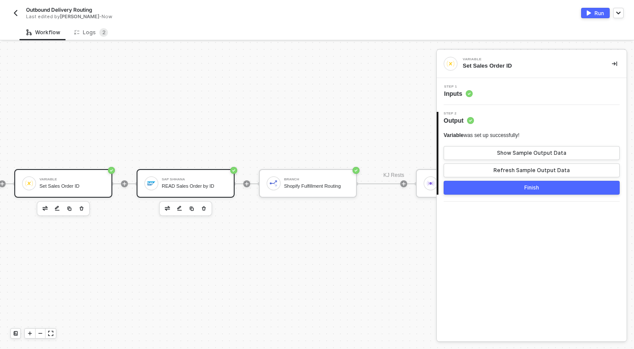
click at [203, 179] on div "SAP S/4HANA" at bounding box center [194, 179] width 65 height 3
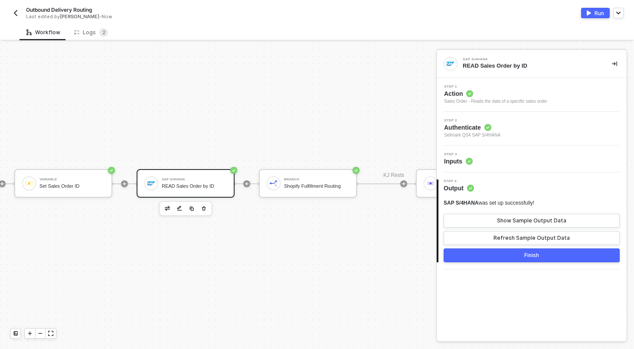
click at [520, 165] on div "Step 3 Inputs" at bounding box center [533, 159] width 188 height 13
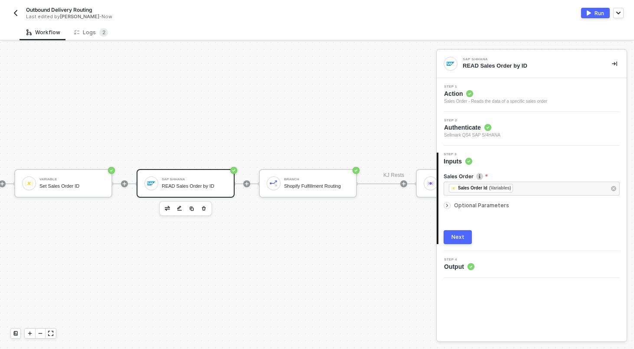
click at [460, 239] on div "Next" at bounding box center [458, 237] width 13 height 7
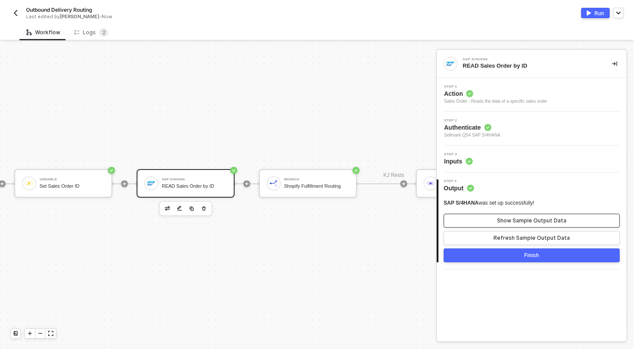
click at [482, 220] on button "Show Sample Output Data" at bounding box center [532, 221] width 176 height 14
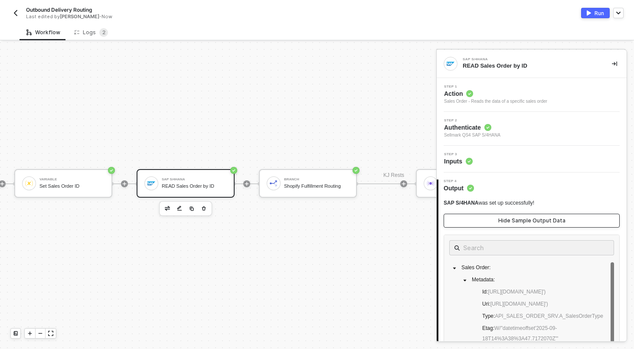
click at [482, 220] on button "Hide Sample Output Data" at bounding box center [532, 221] width 176 height 14
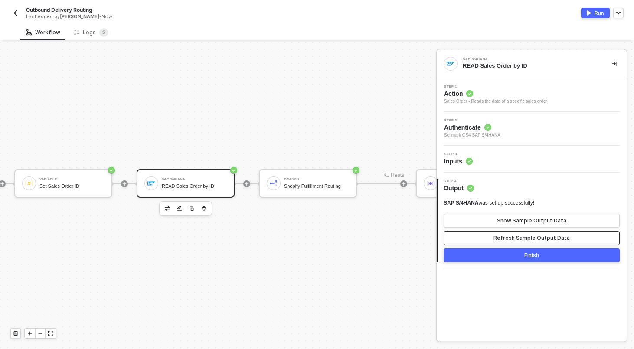
click at [485, 238] on button "Refresh Sample Output Data" at bounding box center [532, 238] width 176 height 14
click at [496, 217] on button "Show Sample Output Data" at bounding box center [532, 221] width 176 height 14
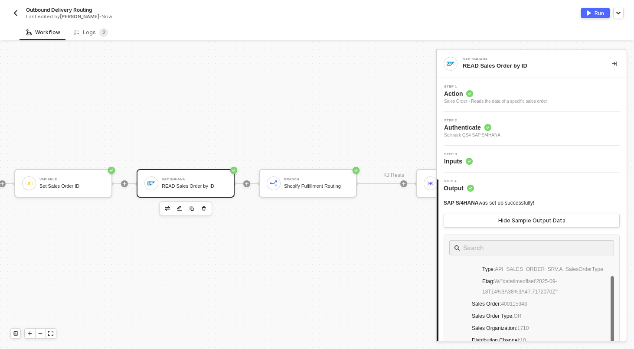
scroll to position [58, 0]
click at [380, 273] on div "Manual Workflow Start workflow Variable Set Sales Order ID SAP S/4HANA READ Sal…" at bounding box center [206, 184] width 648 height 566
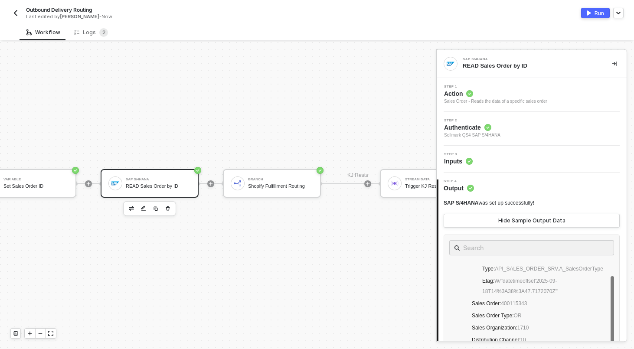
scroll to position [141, 220]
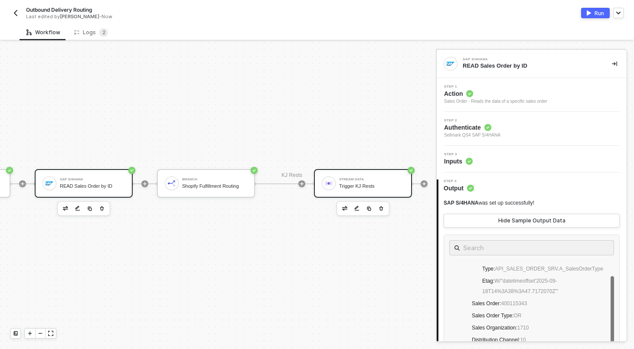
click at [355, 188] on div "Trigger KJ Rests" at bounding box center [371, 187] width 65 height 6
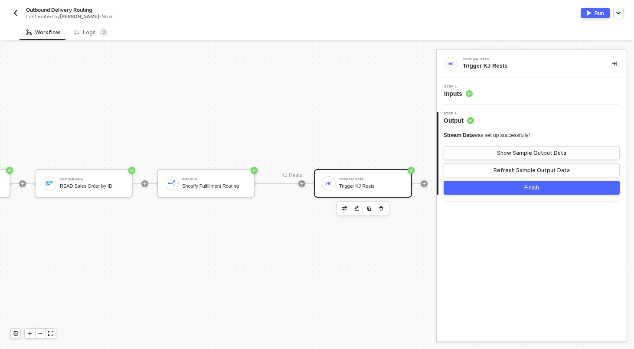
click at [509, 96] on div "Step 1 Inputs" at bounding box center [533, 91] width 188 height 13
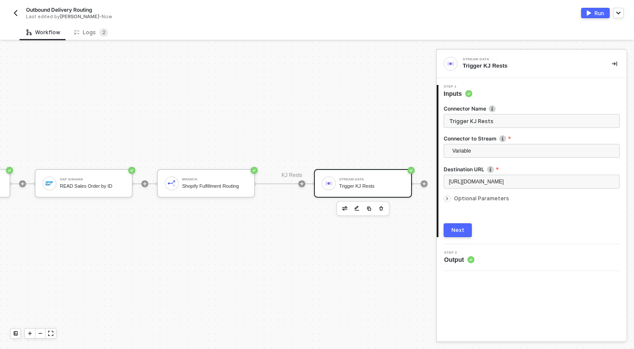
click at [474, 202] on div "Optional Parameters" at bounding box center [532, 199] width 176 height 10
click at [471, 195] on span "Optional Parameters" at bounding box center [481, 198] width 55 height 7
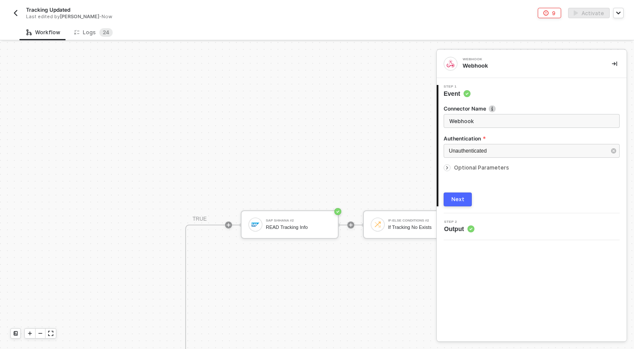
scroll to position [389, 431]
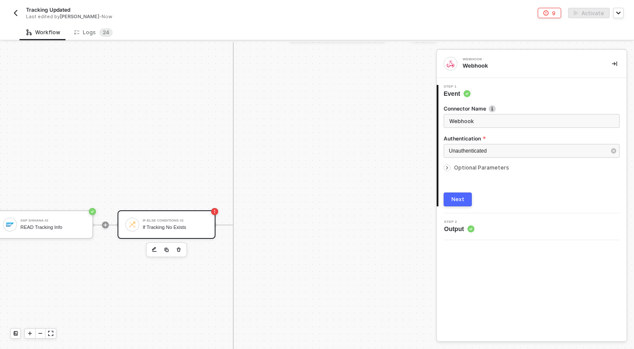
click at [170, 226] on div "If Tracking No Exists" at bounding box center [175, 228] width 65 height 6
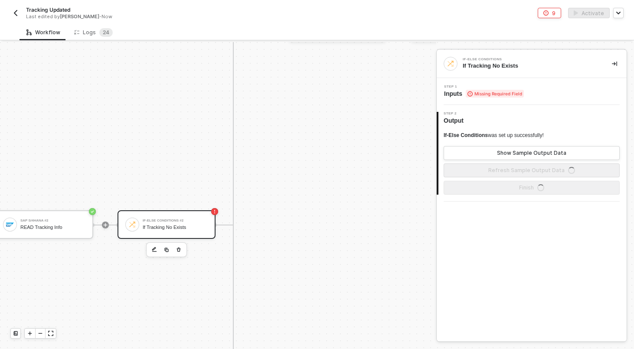
click at [550, 92] on div "Step 1 Inputs Missing Required Field" at bounding box center [533, 91] width 188 height 13
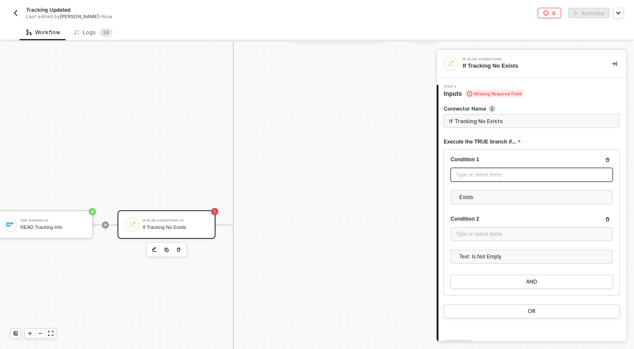
click at [477, 174] on div "Type or select items ﻿" at bounding box center [532, 175] width 152 height 8
click at [575, 140] on div "Execute the TRUE branch if..." at bounding box center [532, 142] width 176 height 14
click at [607, 161] on icon "button" at bounding box center [607, 159] width 5 height 5
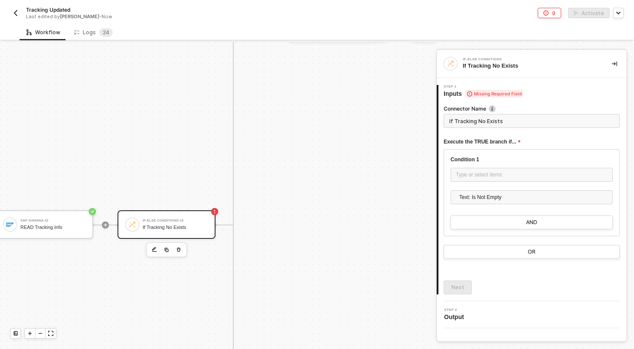
click at [521, 184] on div at bounding box center [532, 187] width 162 height 7
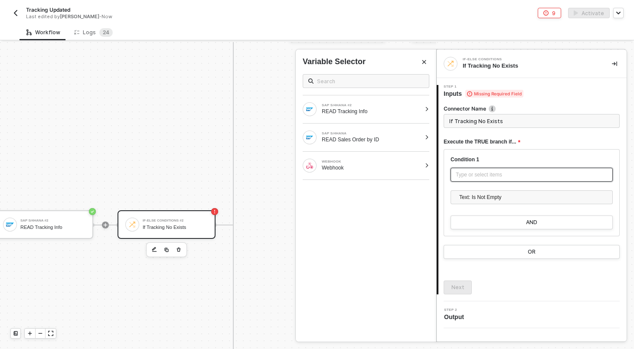
click at [521, 181] on div "Type or select items ﻿" at bounding box center [532, 175] width 162 height 14
click at [338, 107] on div "SAP S/4HANA #2" at bounding box center [371, 105] width 99 height 3
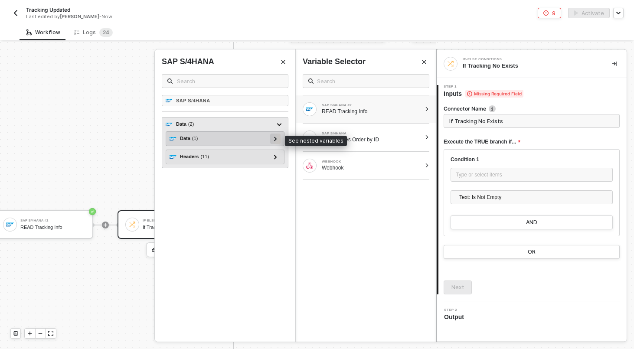
click at [276, 138] on icon at bounding box center [275, 139] width 3 height 4
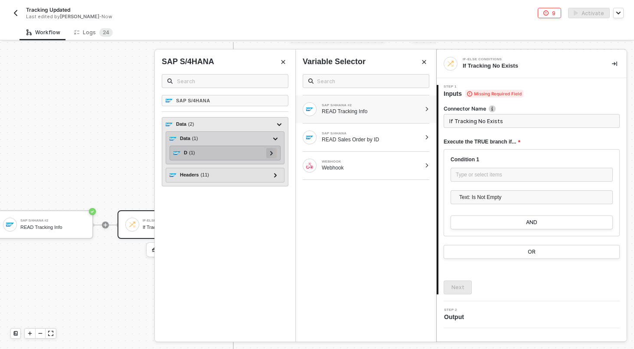
click at [272, 151] on icon at bounding box center [271, 153] width 3 height 4
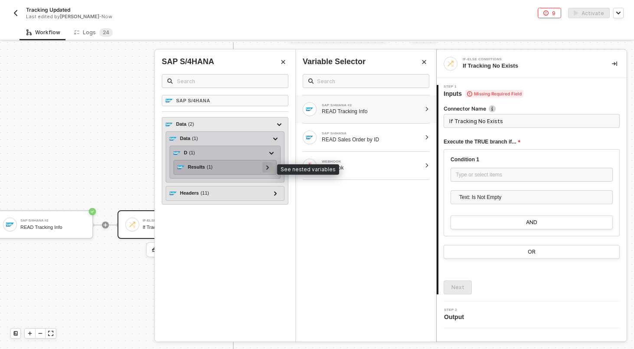
click at [268, 165] on div at bounding box center [267, 167] width 4 height 10
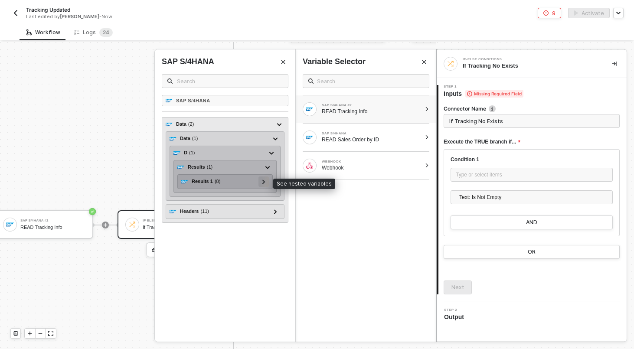
click at [263, 181] on icon at bounding box center [263, 182] width 3 height 4
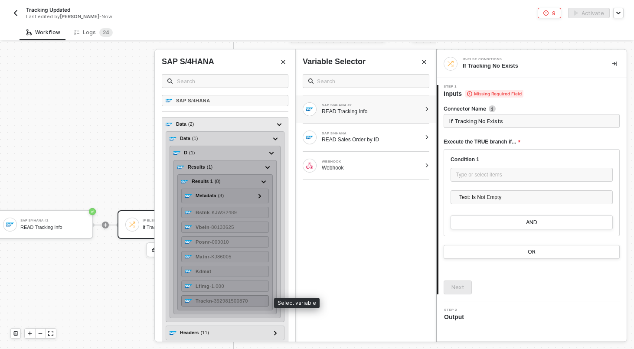
click at [239, 303] on span "- 392981500870" at bounding box center [230, 300] width 36 height 5
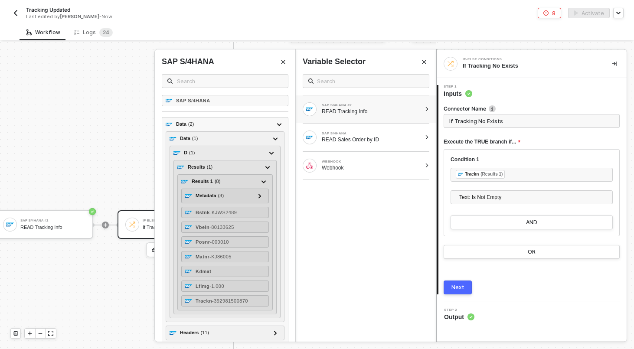
click at [458, 291] on div "Next" at bounding box center [458, 287] width 13 height 7
click at [113, 195] on div at bounding box center [317, 195] width 634 height 307
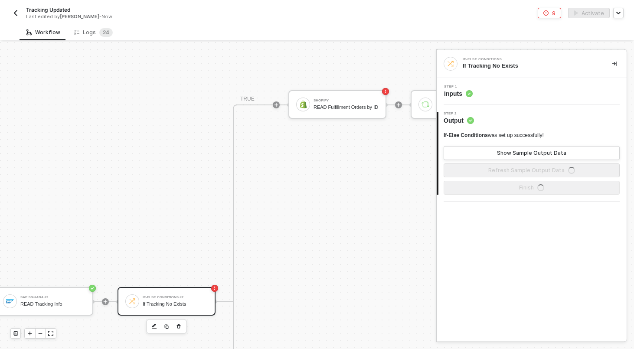
scroll to position [312, 437]
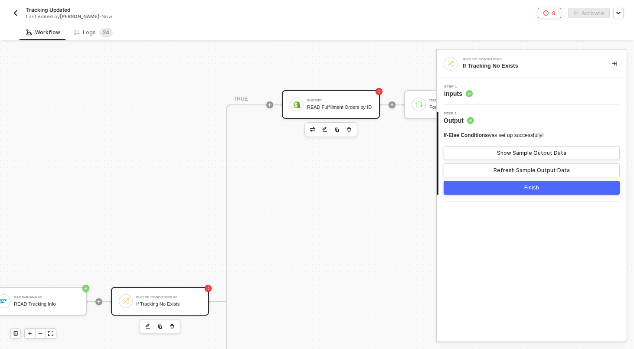
click at [338, 105] on div "READ Fulfillment Orders by ID" at bounding box center [339, 108] width 65 height 6
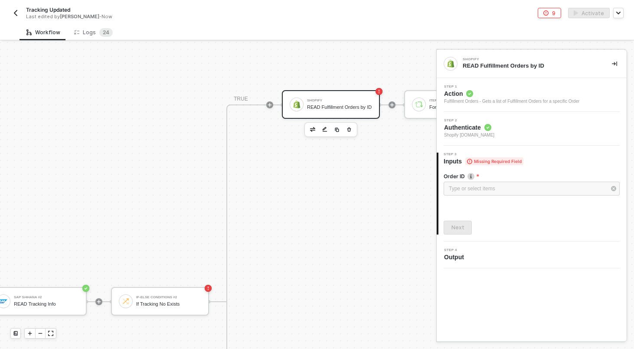
click at [556, 87] on span "Step 1" at bounding box center [511, 86] width 135 height 3
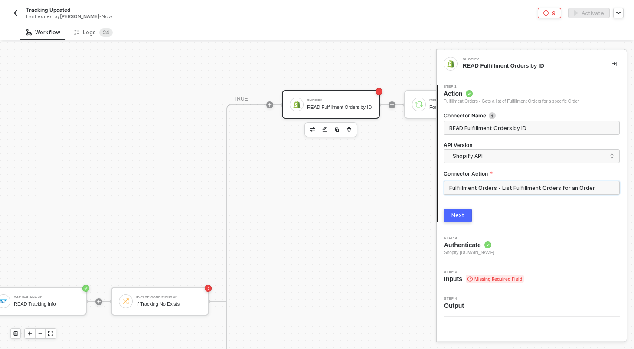
click at [492, 187] on input "Fulfillment Orders - List Fulfillment Orders for an Order" at bounding box center [532, 188] width 176 height 14
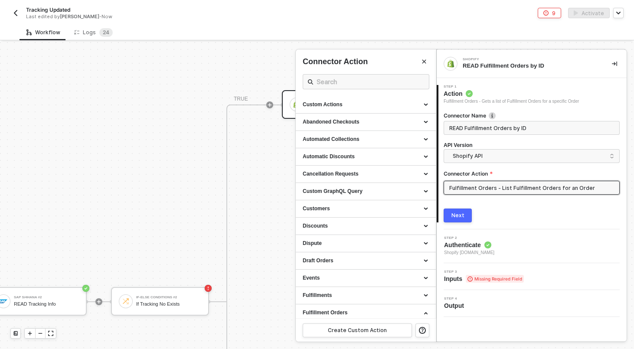
click at [471, 291] on div "4 Step 4 Output" at bounding box center [532, 303] width 190 height 27
click at [482, 267] on div "3 Step 3 Inputs Missing Required Field" at bounding box center [532, 276] width 190 height 27
click at [480, 274] on div "Step 3 Inputs Missing Required Field" at bounding box center [484, 276] width 80 height 13
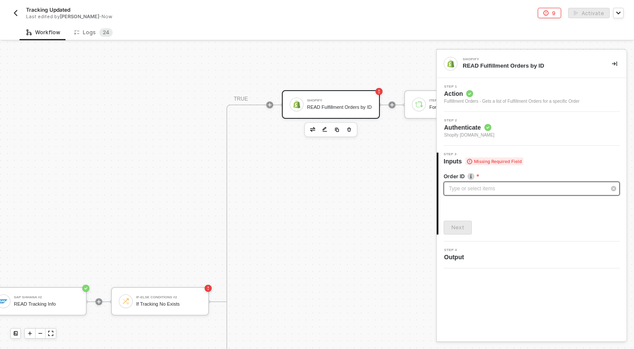
click at [505, 188] on div "Type or select items ﻿" at bounding box center [527, 189] width 157 height 8
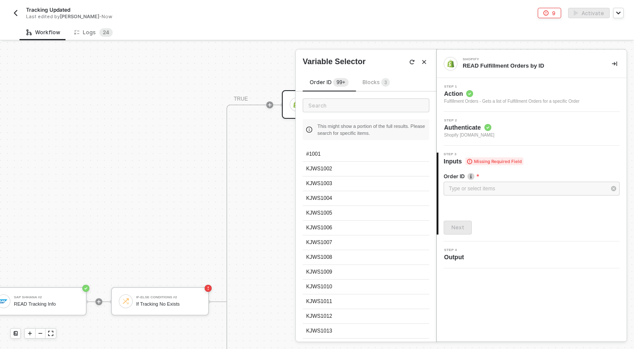
click at [380, 82] on span "Blocks 3" at bounding box center [376, 82] width 27 height 7
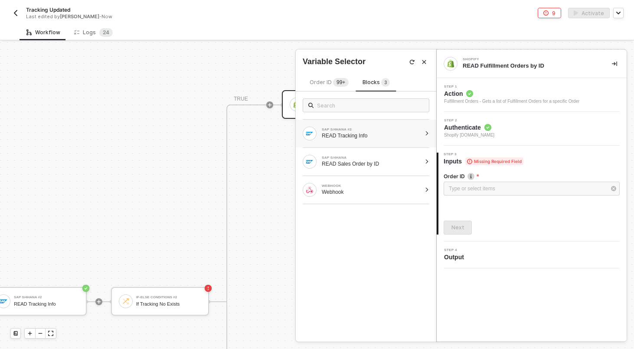
click at [427, 136] on div "SAP S/4HANA #2 READ Tracking Info" at bounding box center [366, 134] width 141 height 28
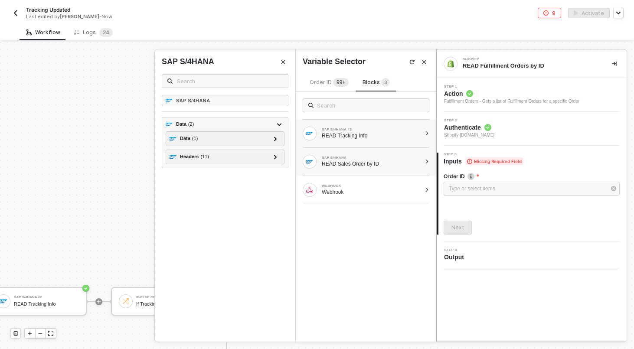
click at [417, 161] on div "READ Sales Order by ID" at bounding box center [371, 164] width 99 height 7
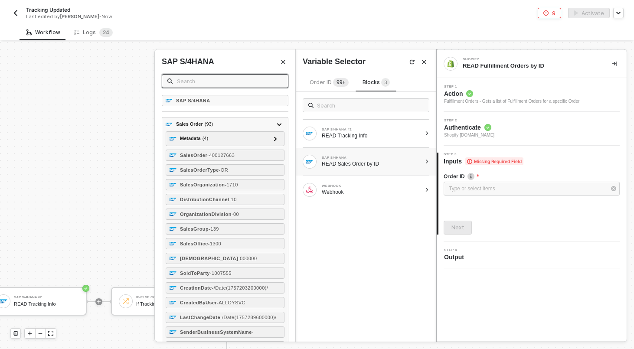
click at [229, 84] on input "text" at bounding box center [230, 81] width 106 height 10
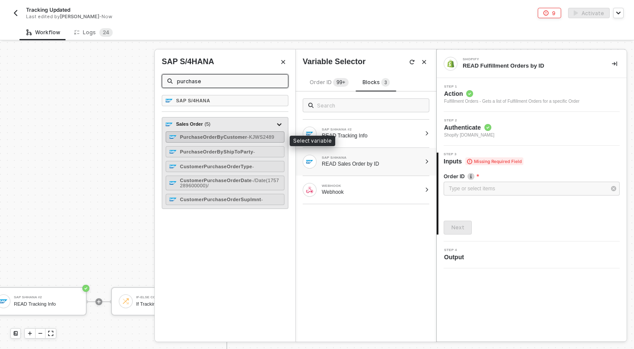
type input "purchase"
click at [218, 139] on div "PurchaseOrderByCustomer - KJWS2489" at bounding box center [227, 136] width 95 height 5
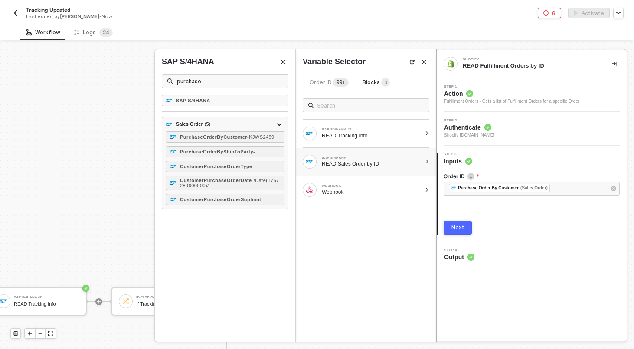
click at [459, 226] on div "Next" at bounding box center [458, 227] width 13 height 7
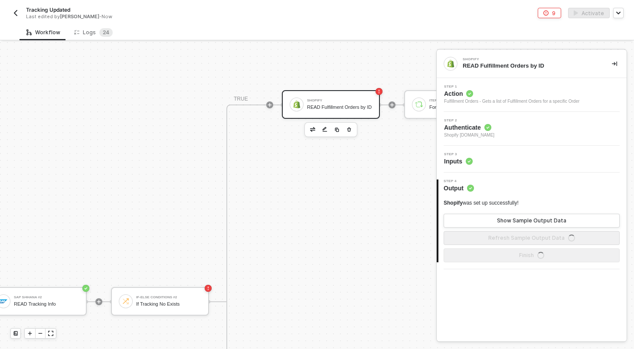
scroll to position [240, 622]
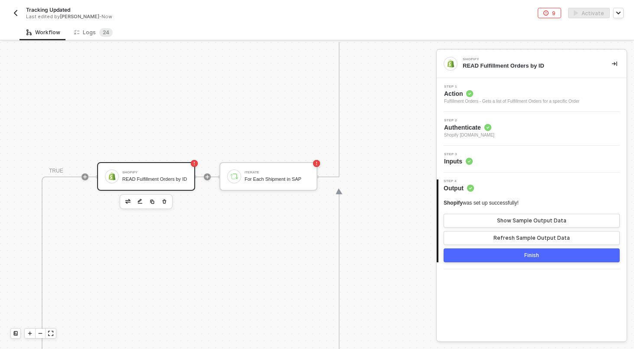
click at [165, 165] on div "Shopify READ Fulfillment Orders by ID" at bounding box center [146, 176] width 98 height 29
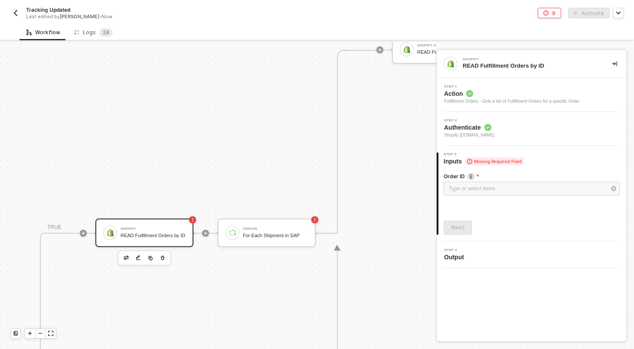
scroll to position [14, 624]
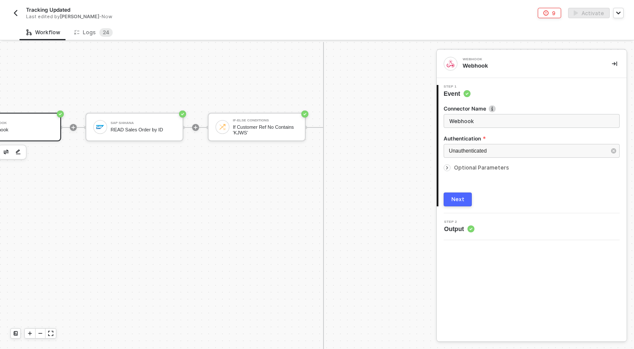
scroll to position [740, 0]
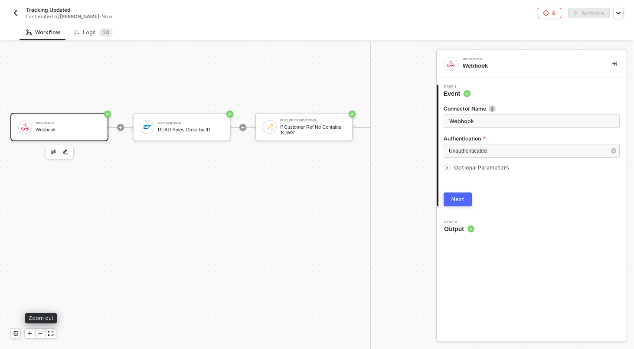
click at [39, 334] on icon "icon-minus" at bounding box center [40, 333] width 5 height 5
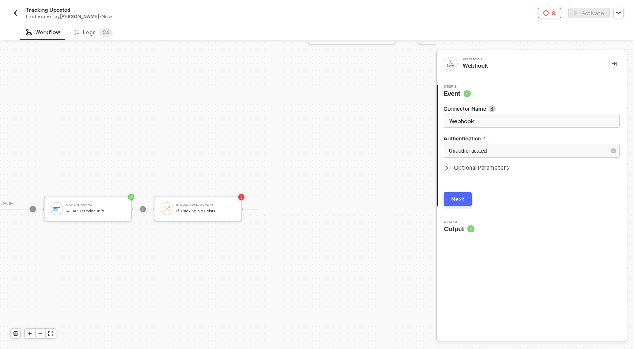
scroll to position [430, 1040]
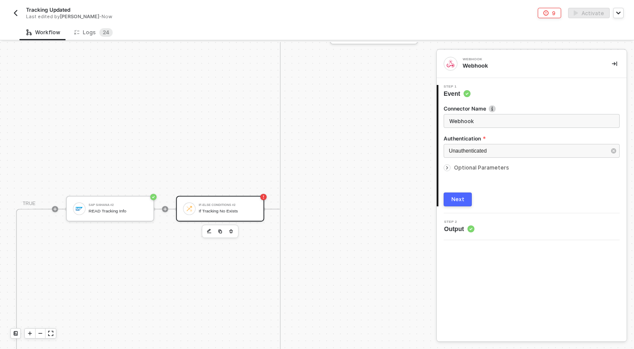
click at [218, 206] on div "If-Else Conditions #2 If Tracking No Exists" at bounding box center [228, 208] width 59 height 15
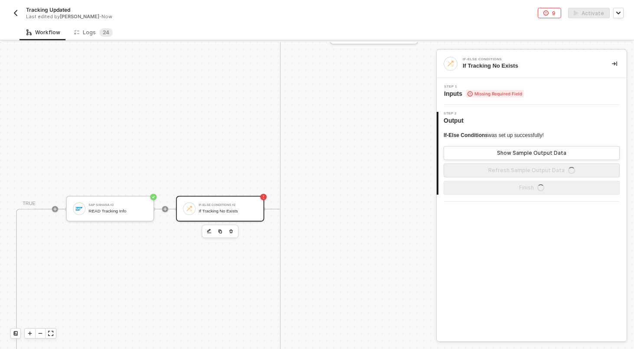
click at [229, 210] on div "If Tracking No Exists" at bounding box center [228, 211] width 59 height 5
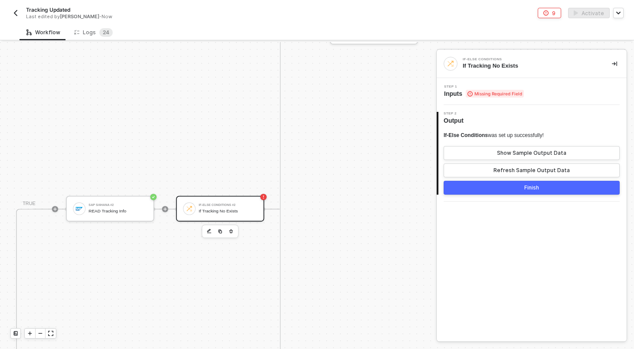
click at [581, 89] on div "Step 1 Inputs Missing Required Field" at bounding box center [533, 91] width 188 height 13
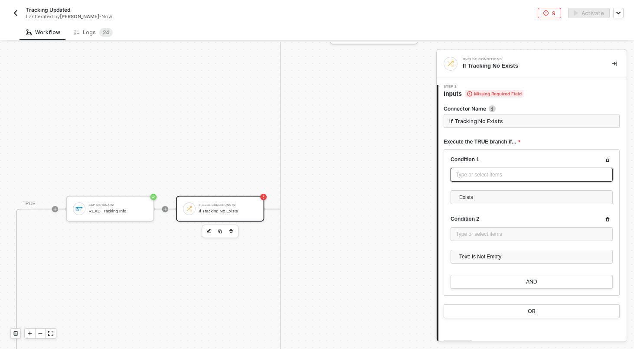
click at [489, 171] on div "Type or select items ﻿" at bounding box center [532, 175] width 152 height 8
click at [486, 174] on div "Type or select items ﻿" at bounding box center [532, 175] width 152 height 8
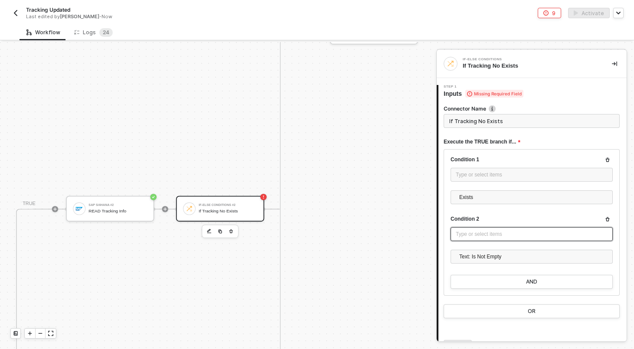
click at [508, 238] on div "Type or select items ﻿" at bounding box center [532, 234] width 152 height 8
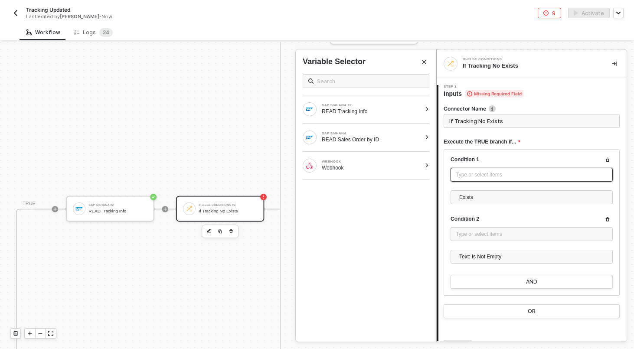
click at [479, 172] on div "Type or select items ﻿" at bounding box center [532, 175] width 152 height 8
click at [380, 110] on div "READ Tracking Info" at bounding box center [371, 111] width 99 height 7
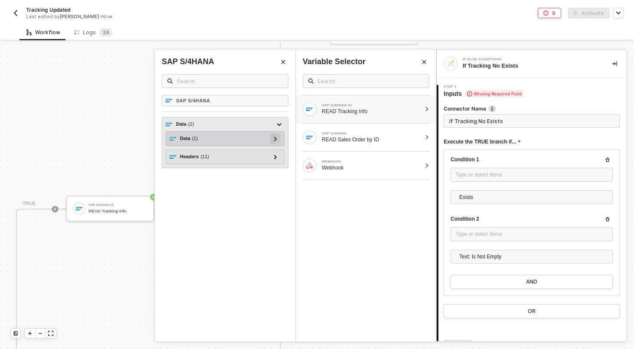
click at [279, 141] on div at bounding box center [275, 139] width 10 height 10
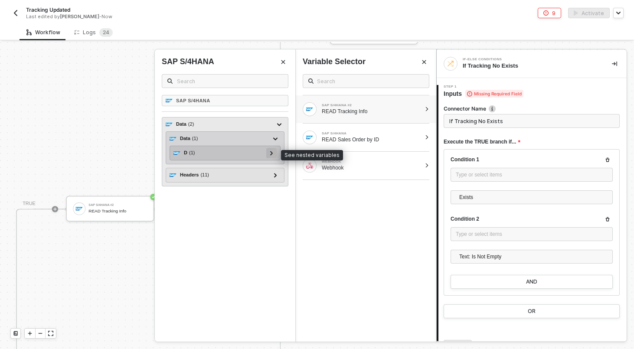
click at [270, 157] on div at bounding box center [271, 153] width 4 height 10
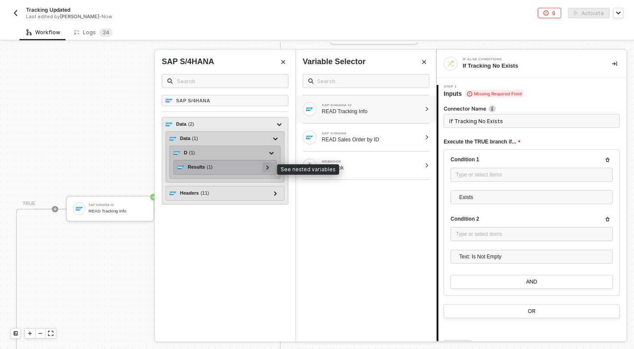
click at [265, 167] on div at bounding box center [267, 167] width 10 height 10
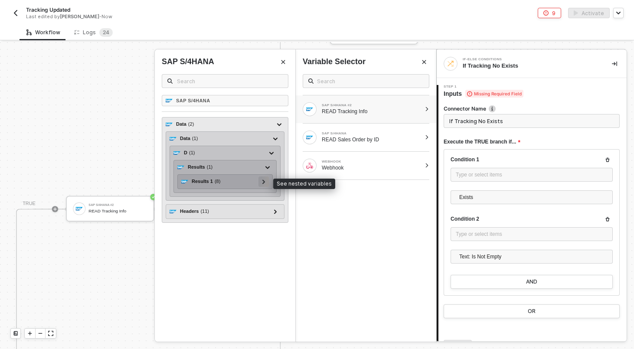
click at [263, 177] on div at bounding box center [264, 182] width 4 height 10
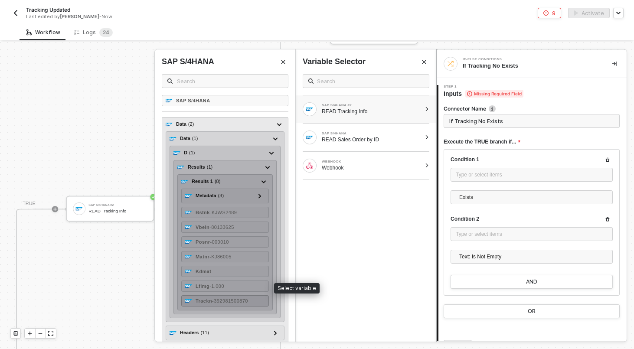
click at [239, 297] on div "Trackn - 392981500870" at bounding box center [225, 300] width 88 height 11
type input "Only continue if Trackn Exists"
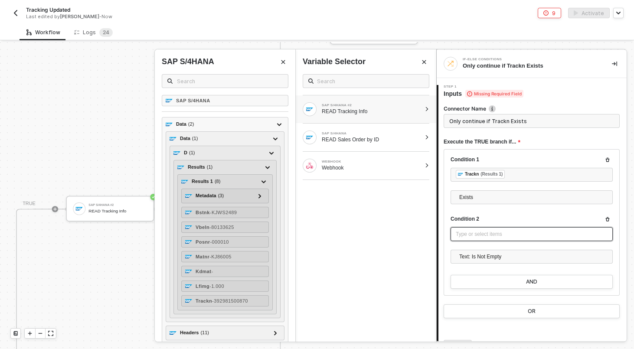
click at [588, 235] on div "Type or select items ﻿" at bounding box center [532, 234] width 152 height 8
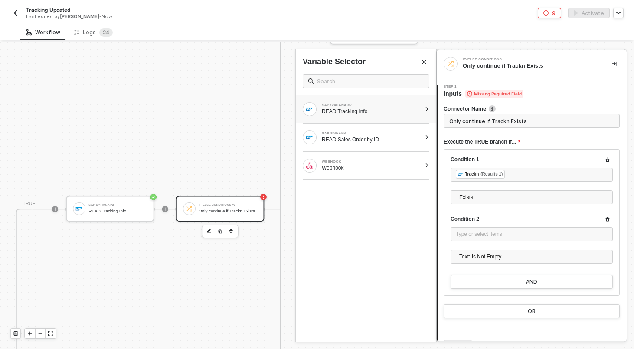
click at [426, 111] on div at bounding box center [427, 109] width 5 height 5
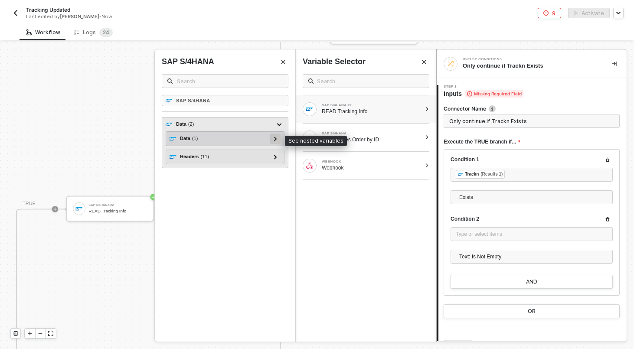
click at [277, 135] on div at bounding box center [275, 139] width 4 height 10
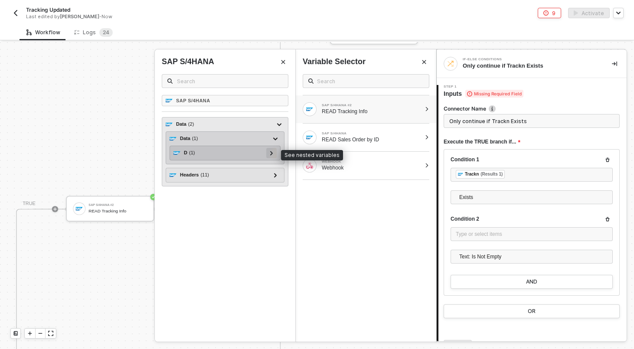
click at [272, 152] on icon at bounding box center [271, 153] width 3 height 4
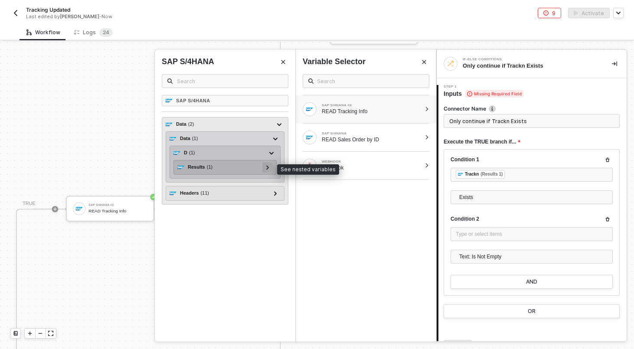
click at [267, 168] on icon at bounding box center [267, 167] width 3 height 4
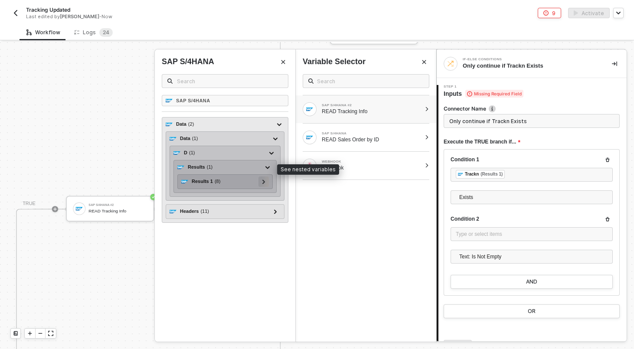
click at [263, 178] on div at bounding box center [264, 182] width 4 height 10
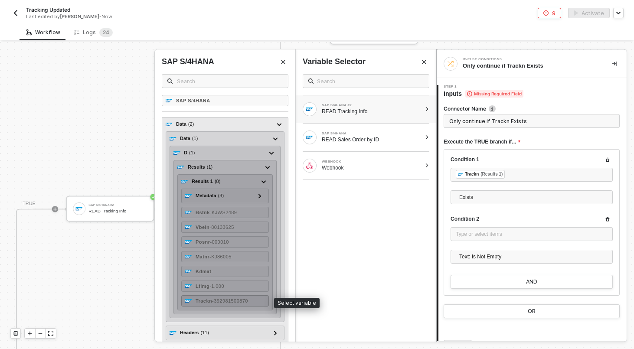
click at [227, 298] on div "Trackn - 392981500870" at bounding box center [225, 300] width 88 height 11
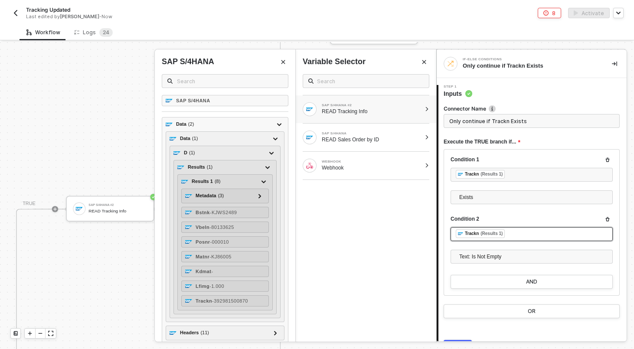
scroll to position [46, 0]
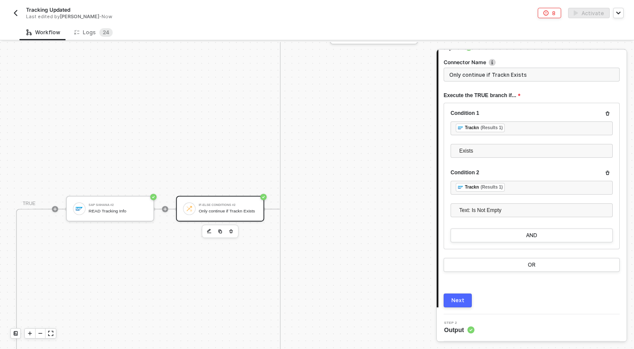
click at [453, 305] on button "Next" at bounding box center [458, 301] width 28 height 14
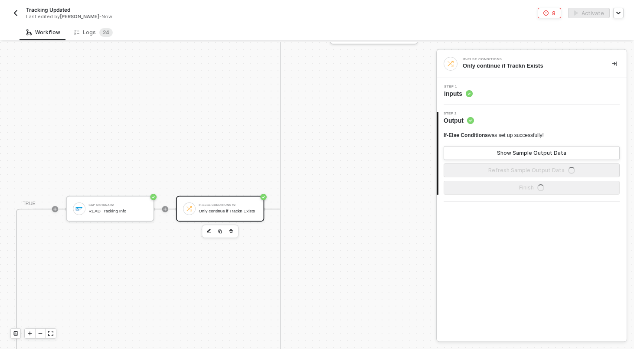
scroll to position [0, 0]
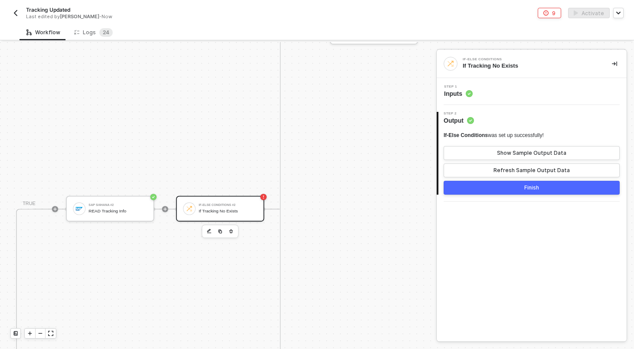
click at [530, 180] on div "If-Else Conditions was set up successfully! Show Sample Output Data Refresh Sam…" at bounding box center [532, 163] width 176 height 63
drag, startPoint x: 530, startPoint y: 187, endPoint x: 206, endPoint y: 261, distance: 332.1
click at [530, 187] on div "Finish" at bounding box center [531, 187] width 15 height 7
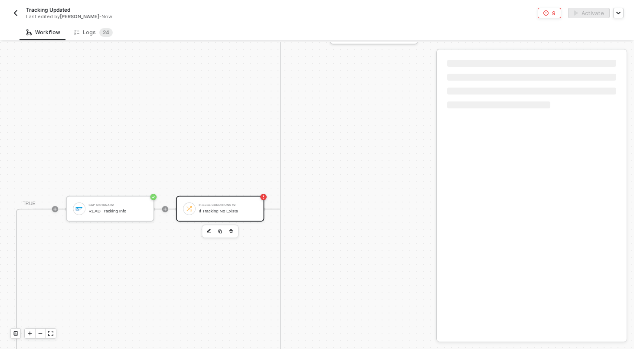
click at [243, 210] on div "If Tracking No Exists" at bounding box center [228, 211] width 59 height 5
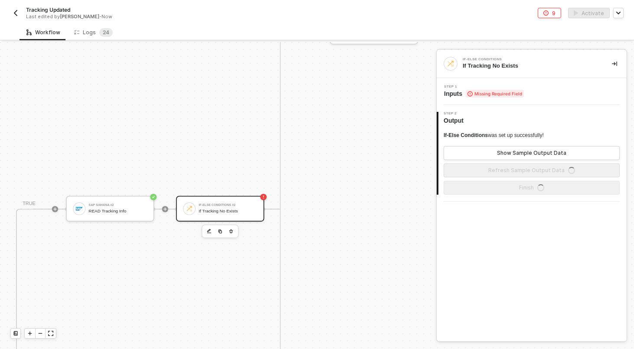
click at [539, 77] on div "If-Else Conditions If Tracking No Exists" at bounding box center [532, 64] width 190 height 28
click at [539, 92] on div "Step 1 Inputs Missing Required Field" at bounding box center [533, 91] width 188 height 13
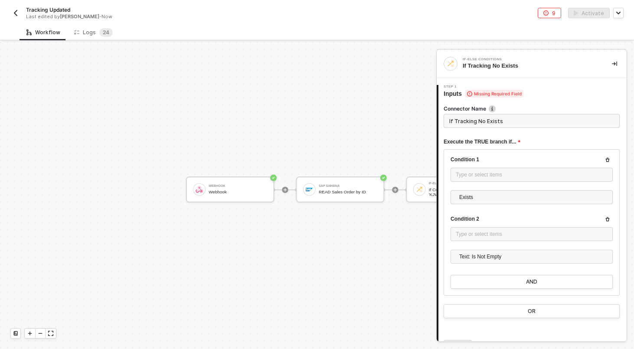
scroll to position [678, 546]
click at [332, 191] on div "READ Sales Order by ID" at bounding box center [348, 192] width 59 height 5
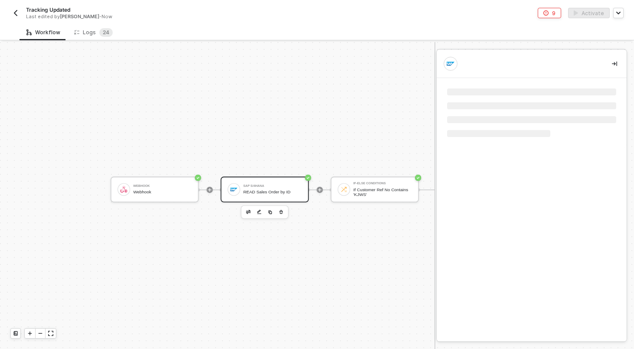
scroll to position [678, 688]
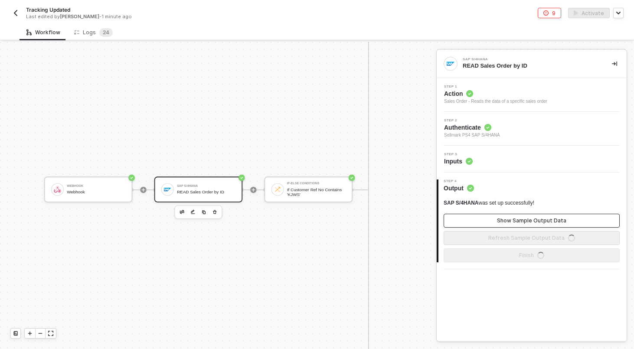
click at [519, 217] on div "Show Sample Output Data" at bounding box center [531, 220] width 69 height 7
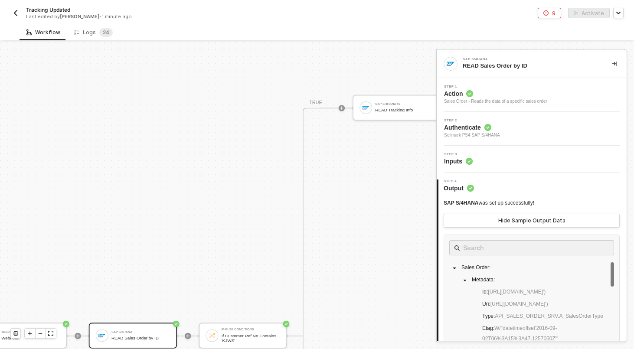
scroll to position [531, 807]
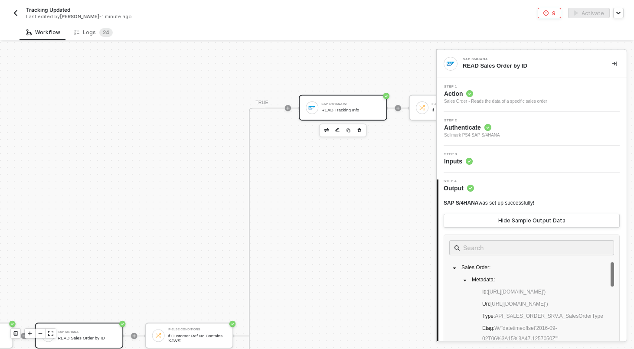
click at [357, 110] on div "READ Tracking Info" at bounding box center [350, 110] width 59 height 5
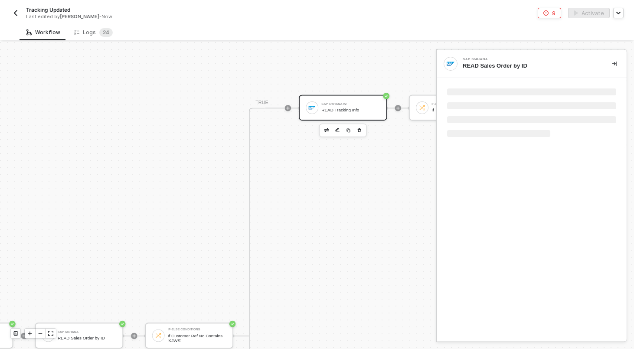
click at [431, 101] on div "If-Else Conditions #2 If Tracking No Exists" at bounding box center [460, 107] width 62 height 15
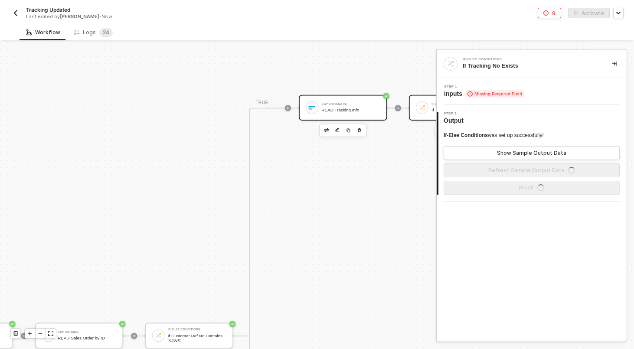
click at [357, 111] on div "READ Tracking Info" at bounding box center [350, 110] width 59 height 5
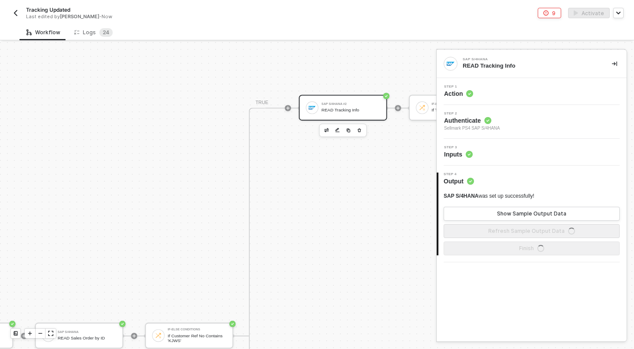
click at [515, 156] on div "Step 3 Inputs" at bounding box center [533, 152] width 188 height 13
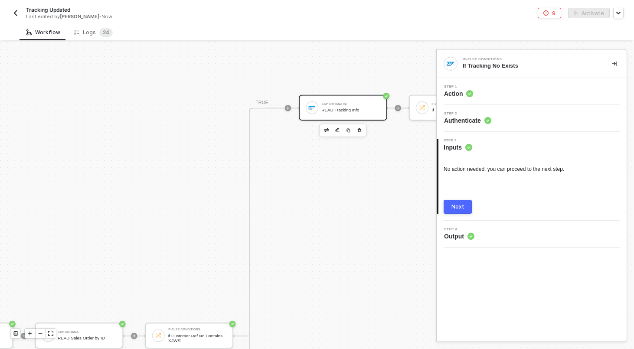
click at [359, 101] on div "SAP S/4HANA #2 READ Tracking Info" at bounding box center [350, 107] width 59 height 15
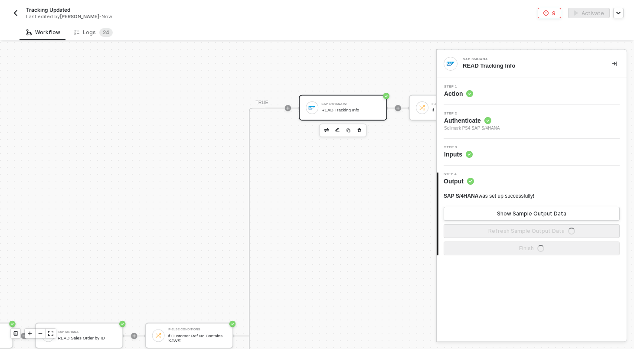
click at [499, 154] on div "Step 3 Inputs" at bounding box center [533, 152] width 188 height 13
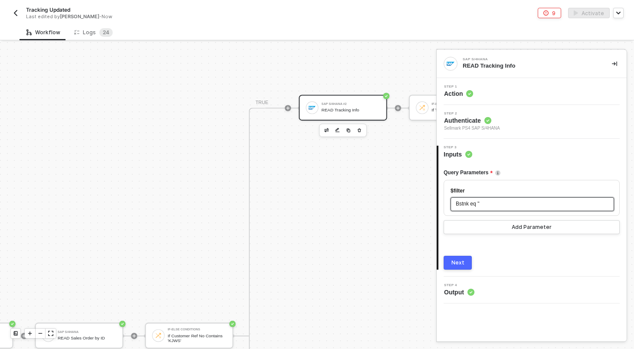
click at [479, 205] on span "Bstnk eq '" at bounding box center [467, 204] width 23 height 6
click at [479, 204] on span "'" at bounding box center [479, 204] width 1 height 6
click at [547, 203] on div "Bstnk eq ' '" at bounding box center [532, 204] width 153 height 8
click at [525, 184] on div "$filter Bstnk eq ''" at bounding box center [532, 198] width 176 height 36
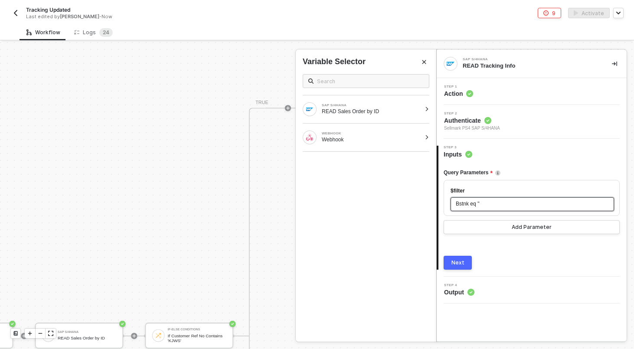
click at [480, 206] on span "Bstnk eq ''" at bounding box center [468, 204] width 24 height 6
click at [426, 136] on div at bounding box center [427, 137] width 5 height 5
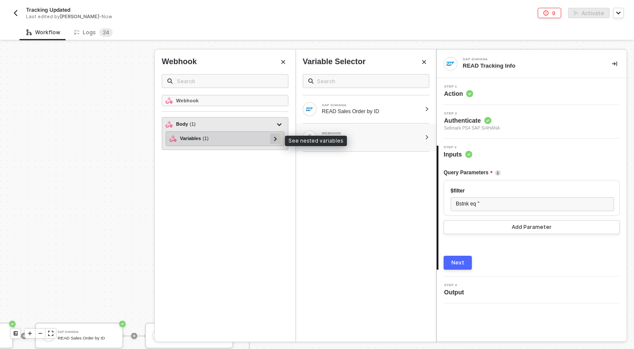
click at [276, 141] on icon at bounding box center [275, 139] width 3 height 4
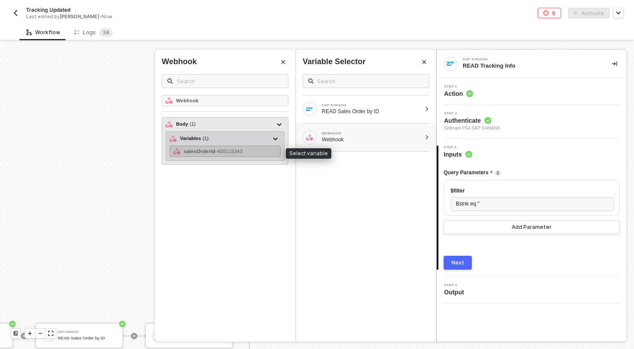
click at [253, 153] on div "salesOrderId - 400115343" at bounding box center [225, 151] width 111 height 11
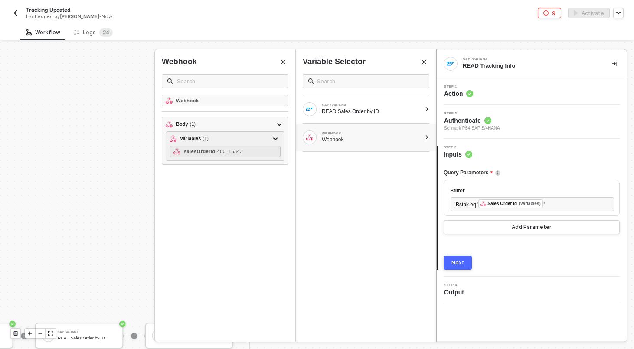
click at [465, 265] on button "Next" at bounding box center [458, 263] width 28 height 14
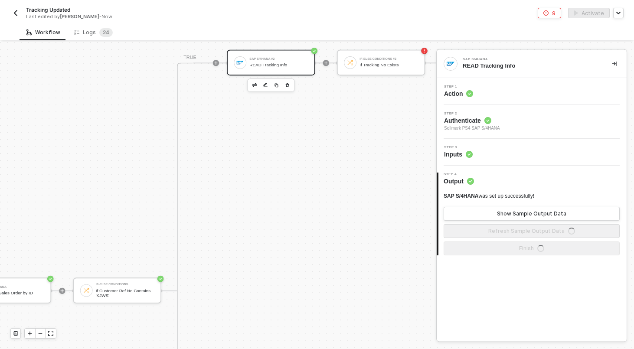
scroll to position [528, 879]
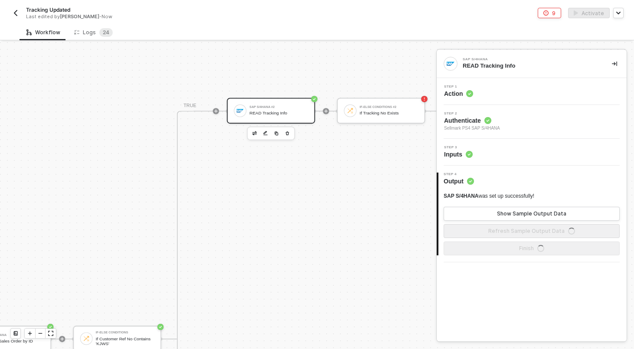
click at [557, 155] on div "Step 3 Inputs" at bounding box center [533, 152] width 188 height 13
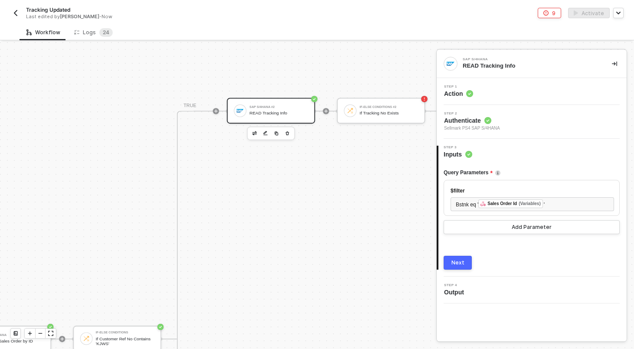
click at [464, 267] on button "Next" at bounding box center [458, 263] width 28 height 14
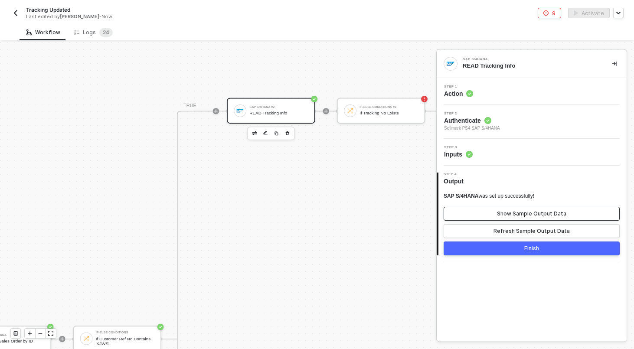
click at [534, 218] on button "Show Sample Output Data" at bounding box center [532, 214] width 176 height 14
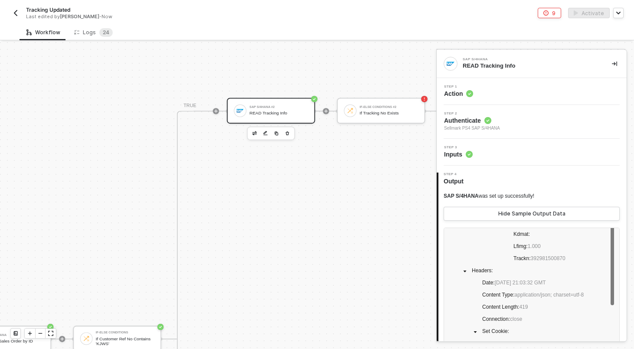
scroll to position [217, 0]
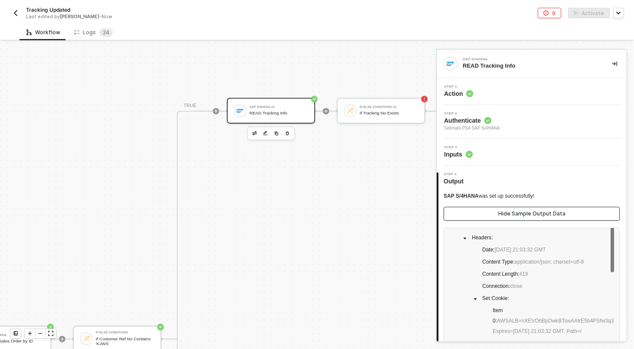
click at [564, 212] on button "Hide Sample Output Data" at bounding box center [532, 214] width 176 height 14
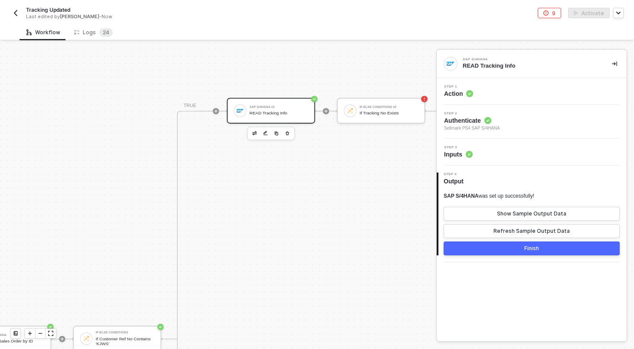
click at [538, 248] on div "Finish" at bounding box center [531, 248] width 15 height 7
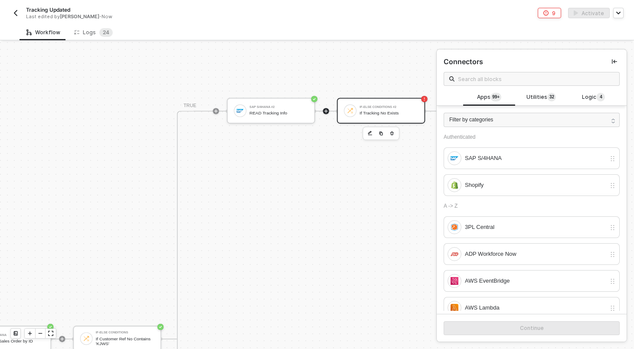
click at [394, 112] on div "If Tracking No Exists" at bounding box center [389, 113] width 59 height 5
